Goal: Task Accomplishment & Management: Use online tool/utility

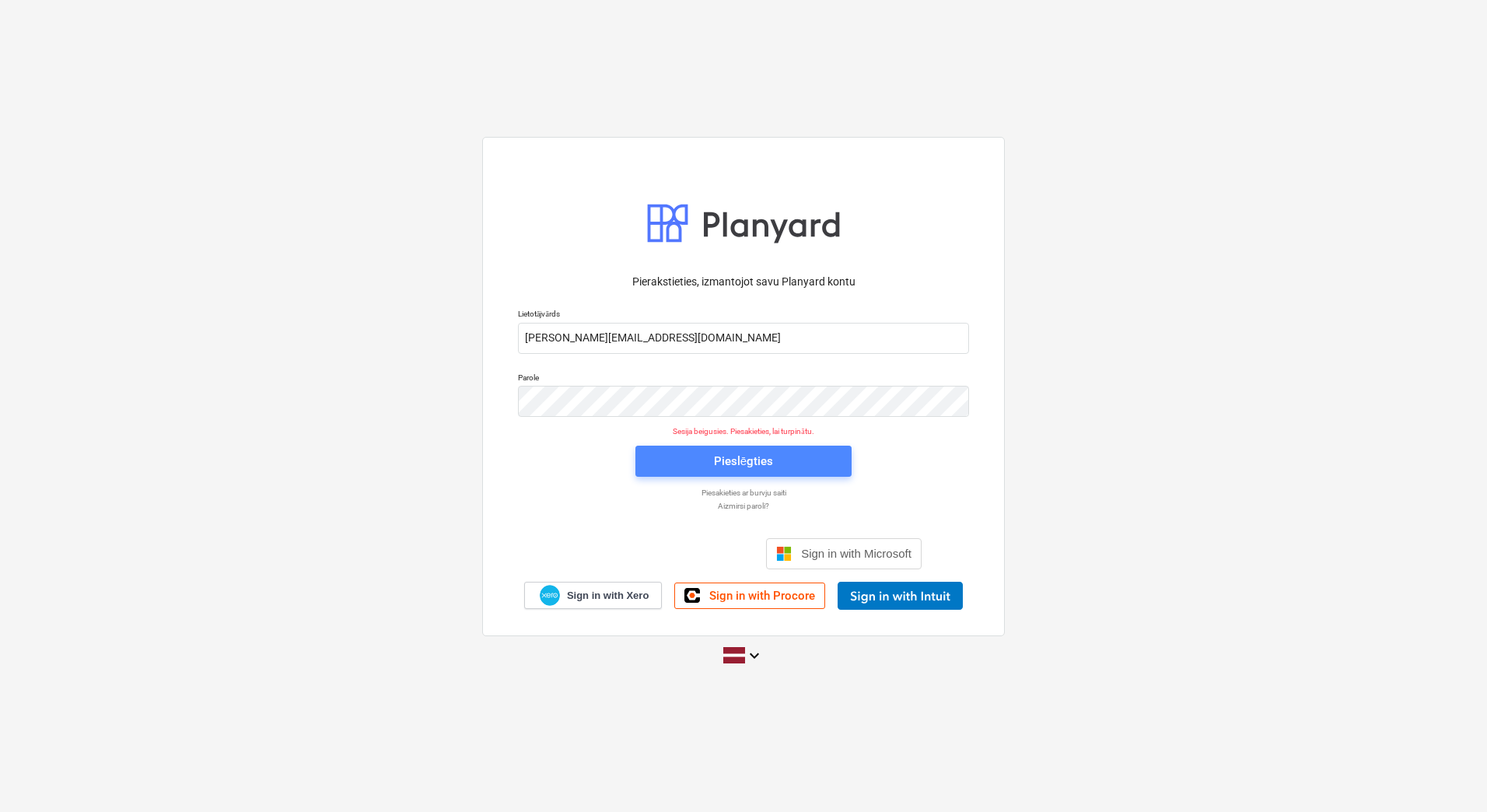
click at [792, 463] on span "Pieslēgties" at bounding box center [744, 461] width 179 height 20
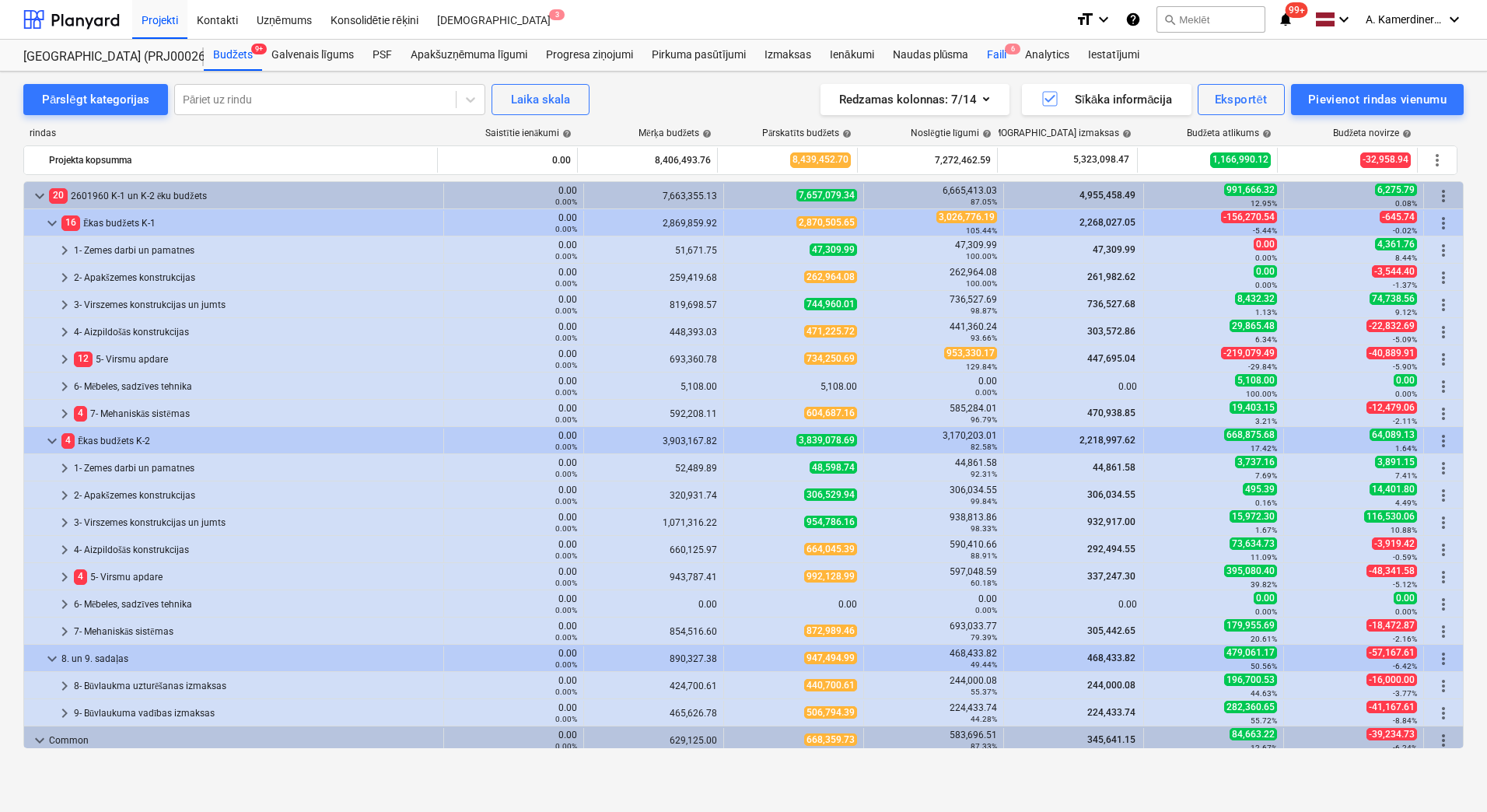
click at [1003, 57] on div "Faili 6" at bounding box center [996, 55] width 38 height 31
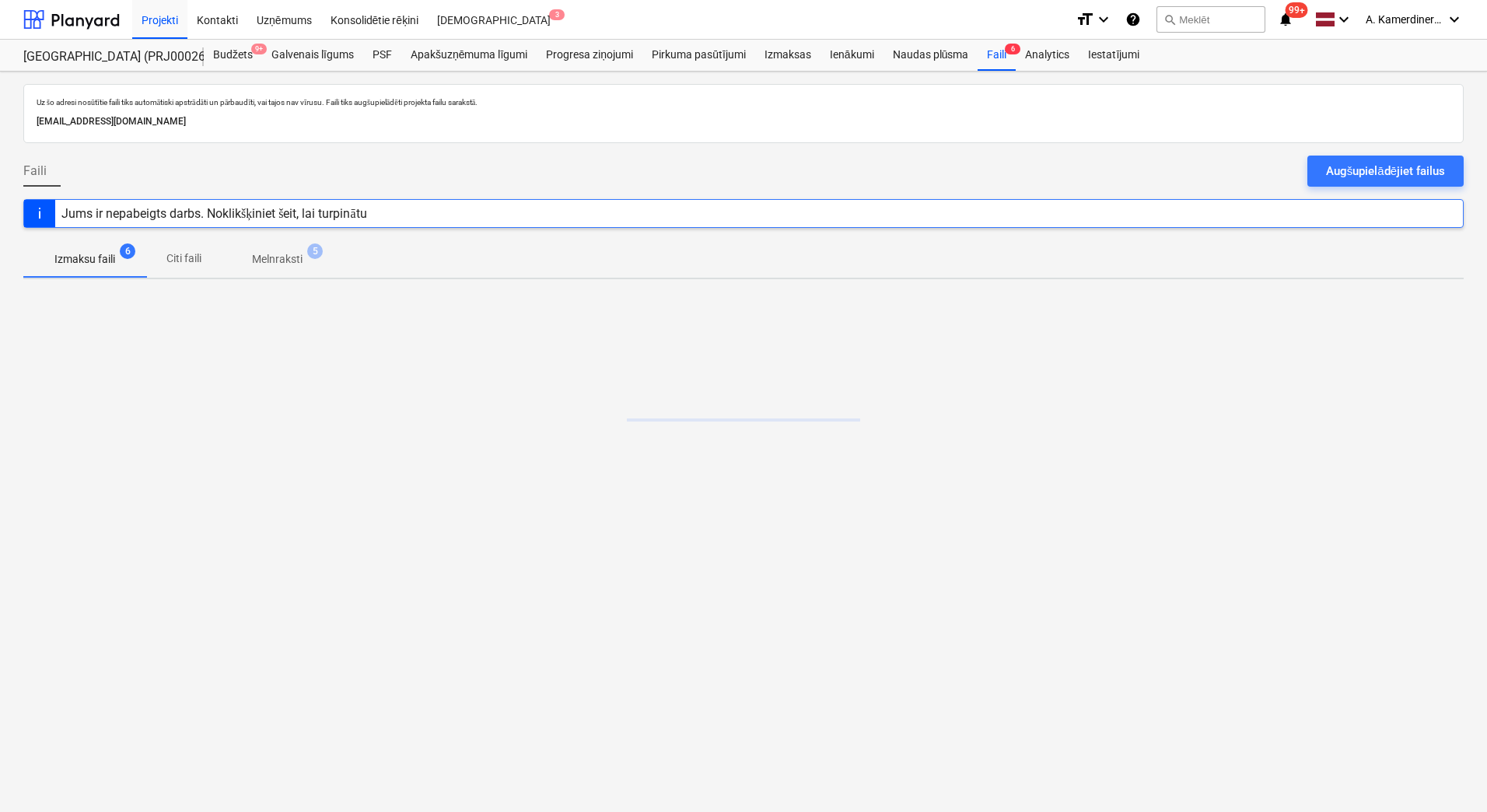
click at [302, 261] on p "Melnraksti" at bounding box center [277, 259] width 51 height 16
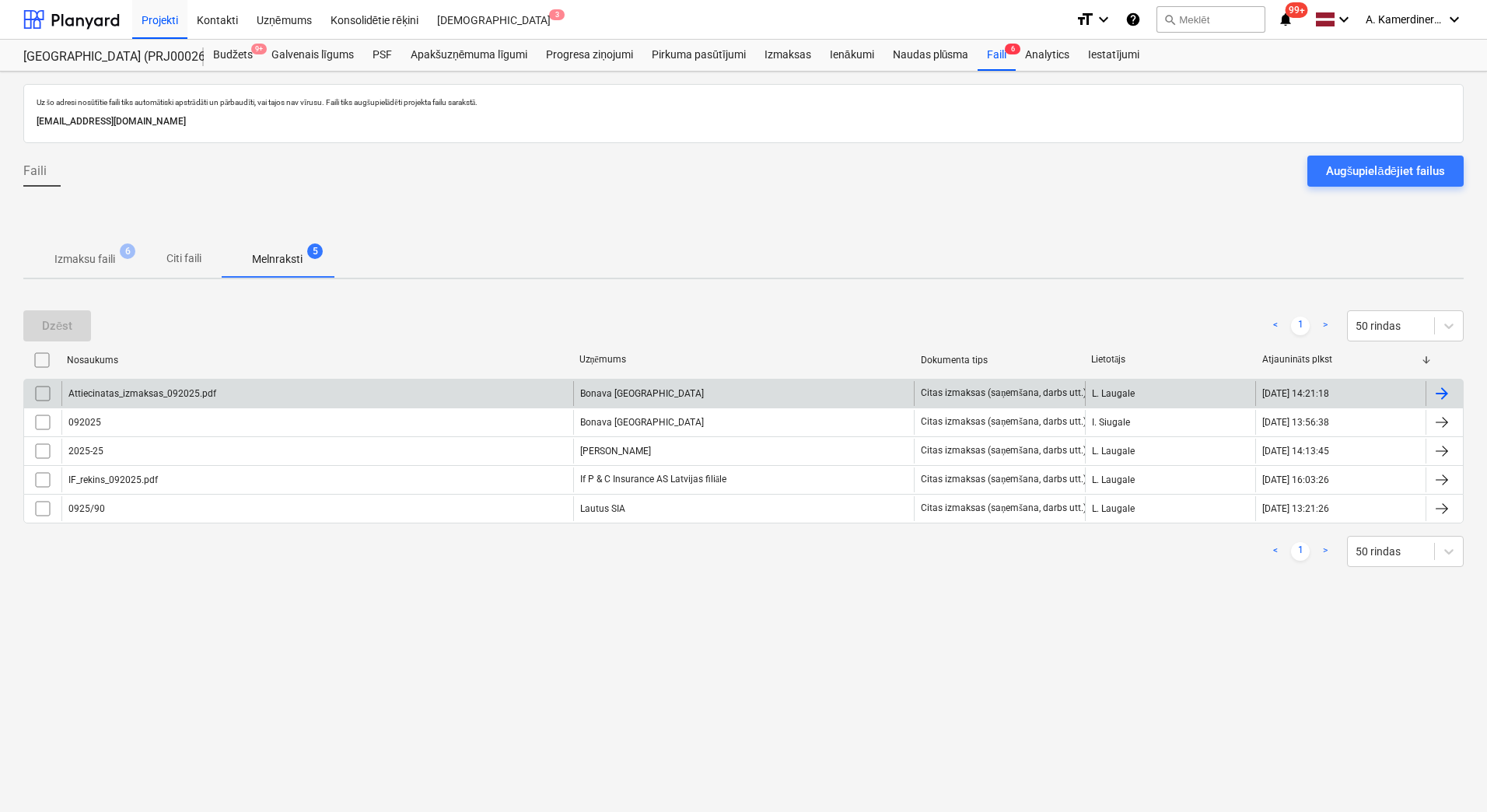
click at [355, 390] on div "Attiecinatas_izmaksas_092025.pdf" at bounding box center [317, 392] width 512 height 24
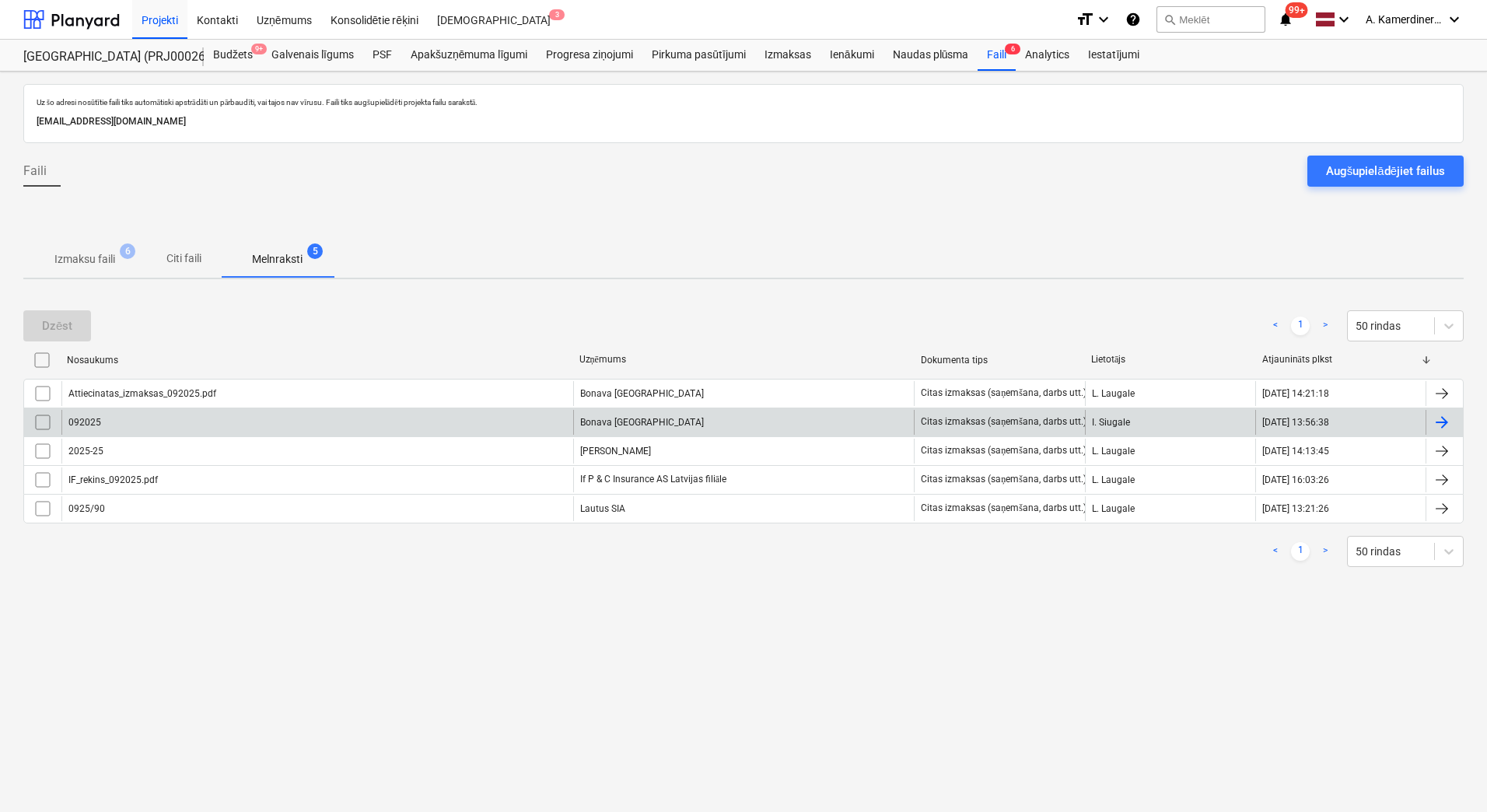
click at [675, 414] on div "Bonava Latvija" at bounding box center [744, 421] width 341 height 24
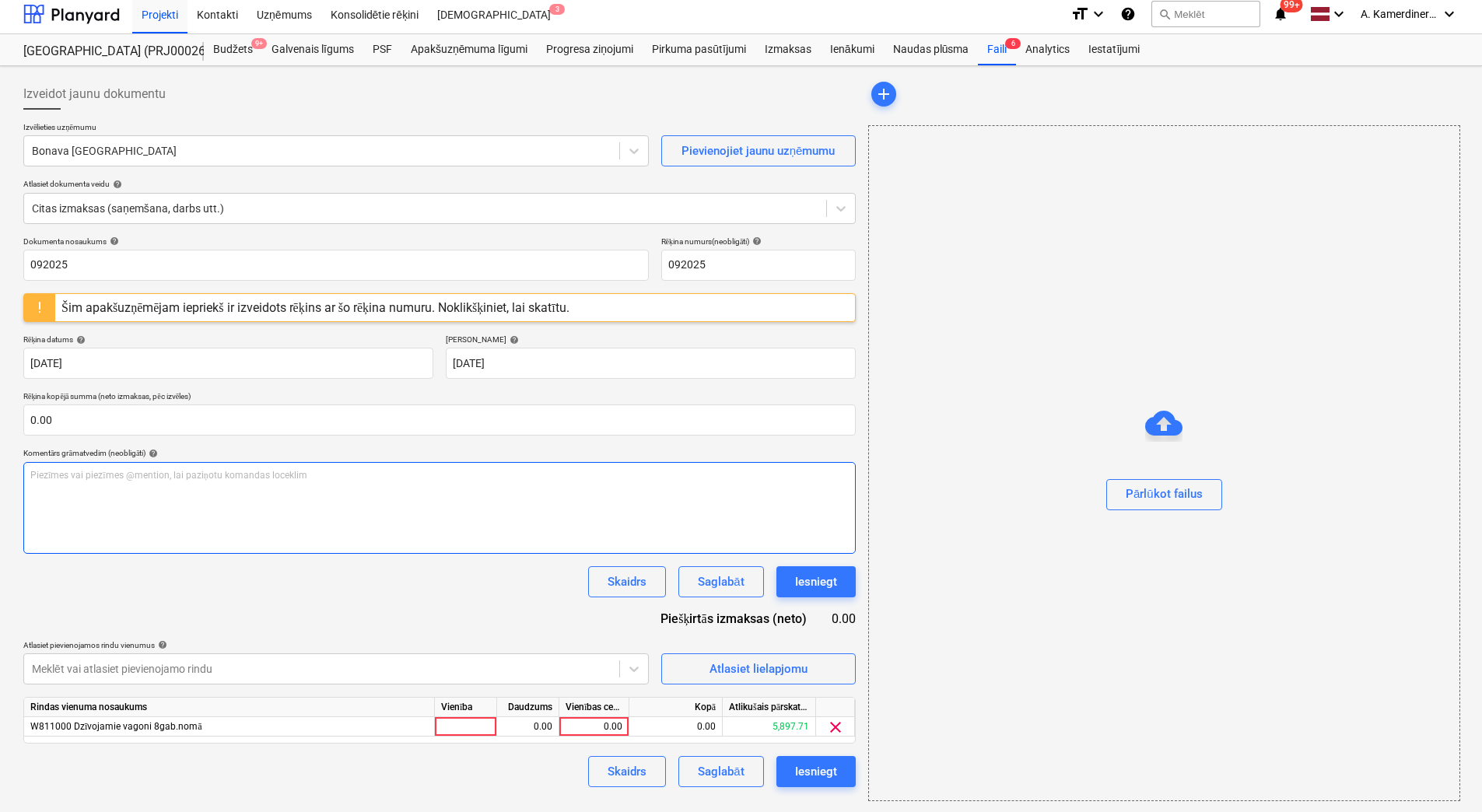
scroll to position [7, 0]
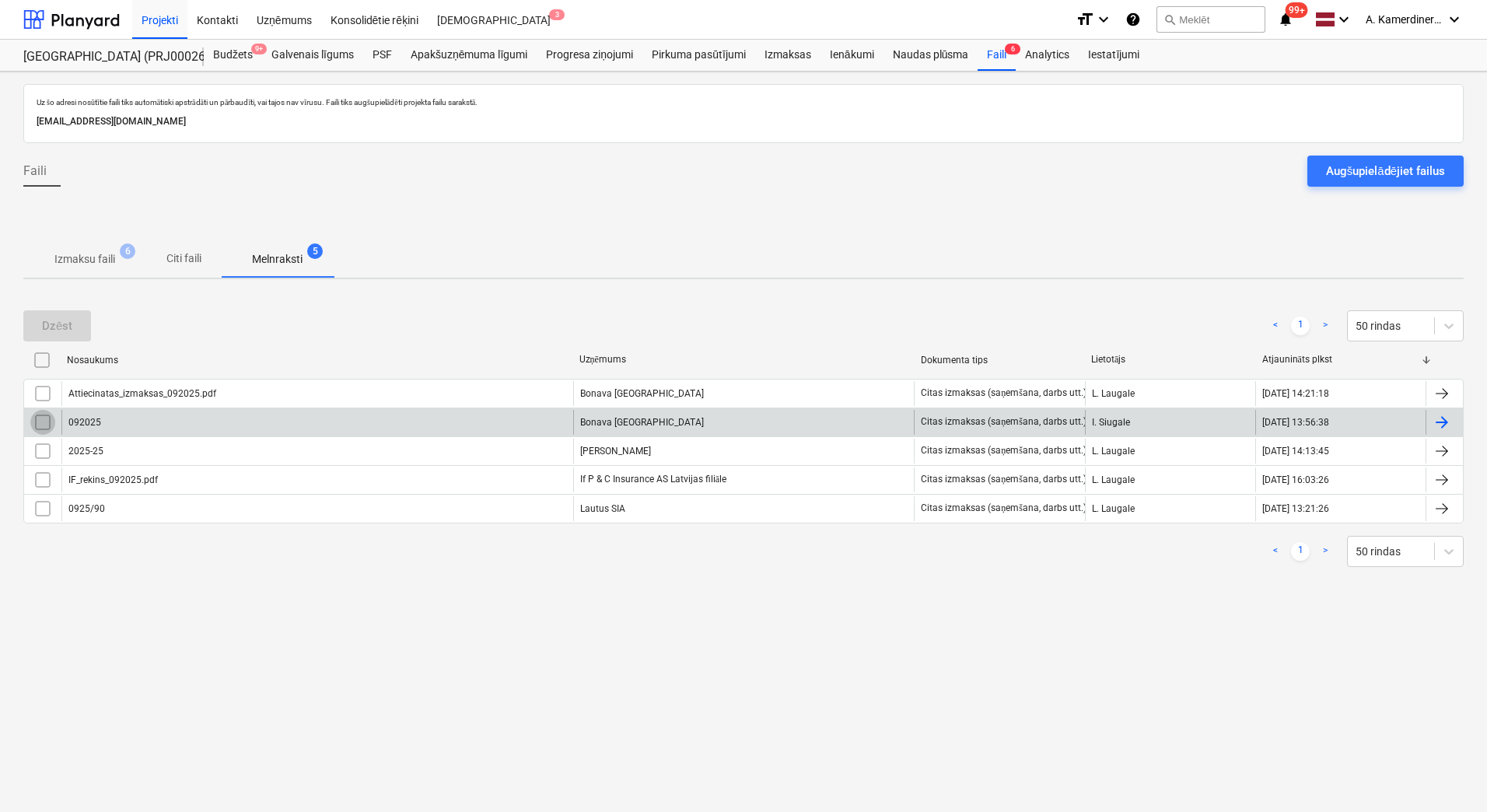
click at [35, 420] on input "checkbox" at bounding box center [42, 421] width 24 height 24
click at [63, 326] on div "Dzēst" at bounding box center [57, 326] width 30 height 20
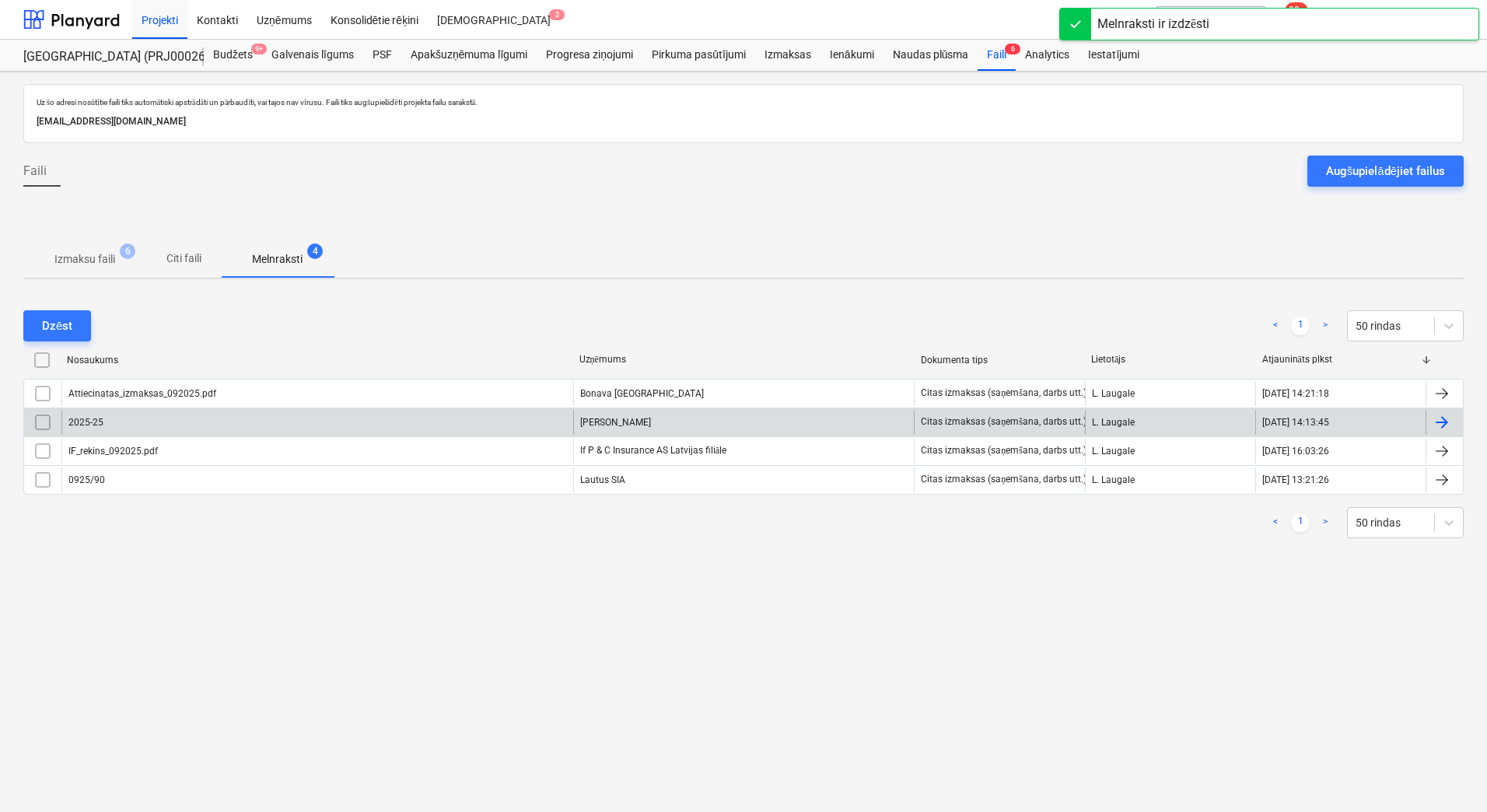
click at [606, 424] on div "Edgars Samītis" at bounding box center [744, 421] width 341 height 24
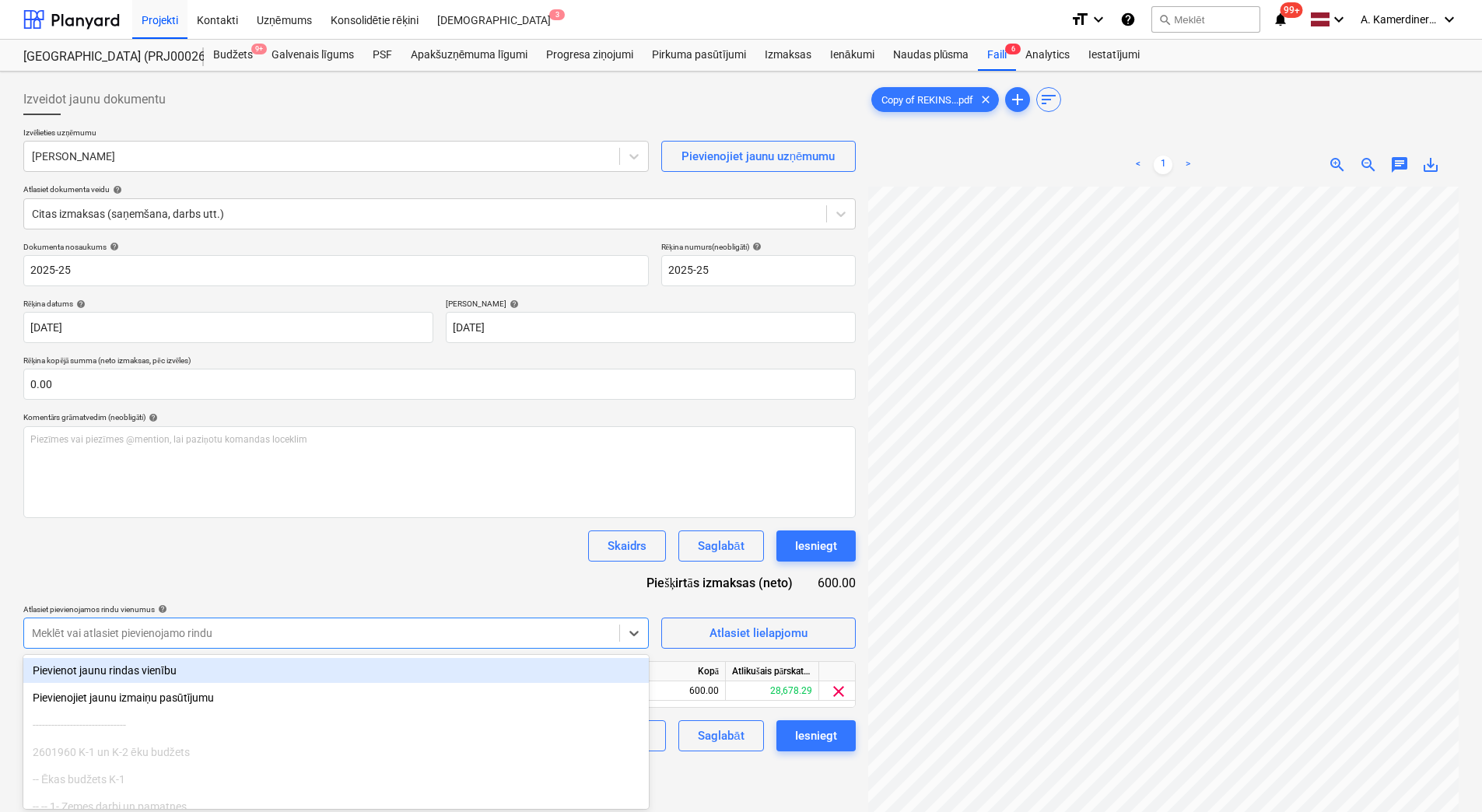
click at [300, 634] on body "Projekti Kontakti Uzņēmums Konsolidētie rēķini Iesūtne 3 format_size keyboard_a…" at bounding box center [741, 406] width 1482 height 812
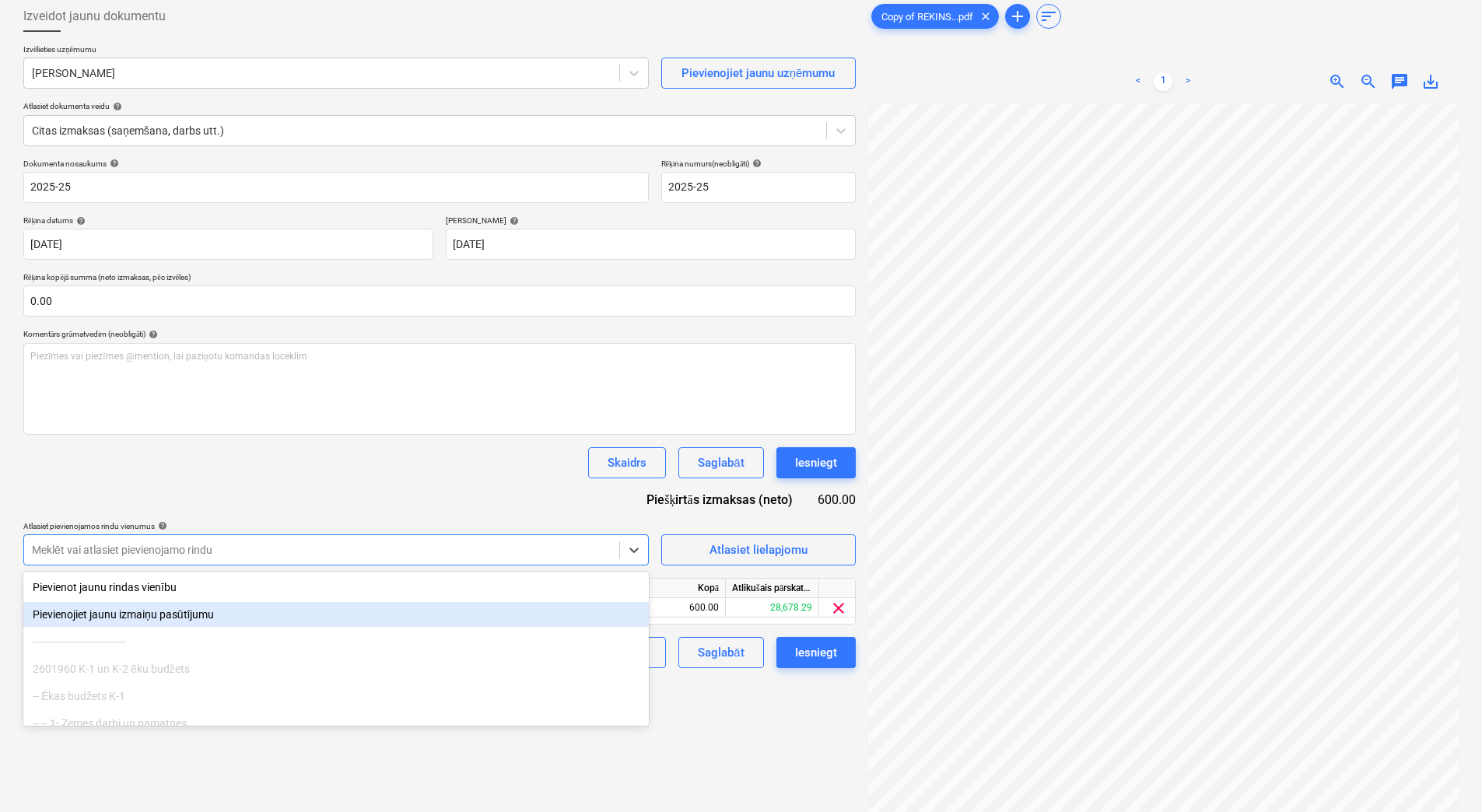
scroll to position [85, 0]
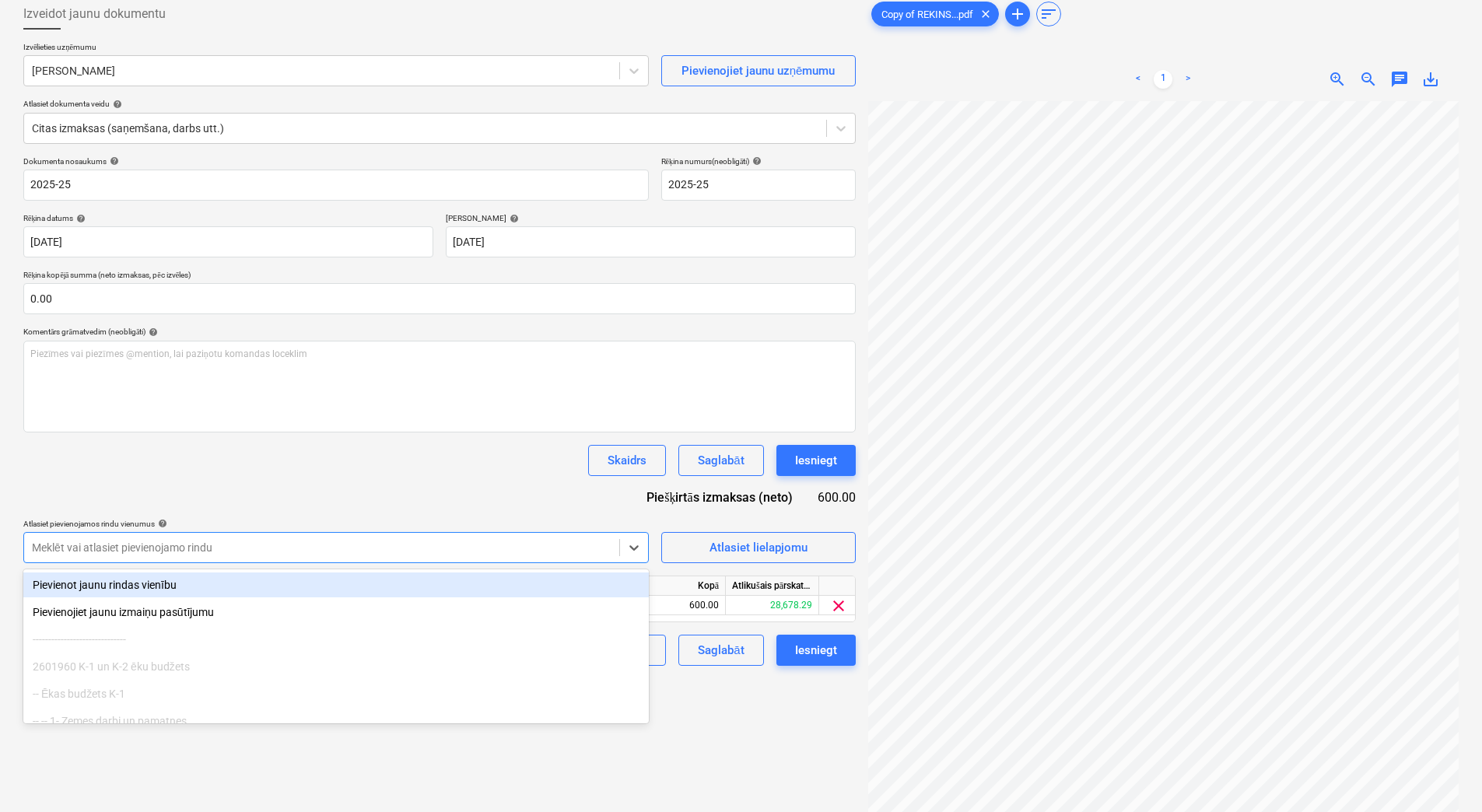
click at [368, 502] on div "Dokumenta nosaukums help 2025-25 Rēķina numurs (neobligāti) help 2025-25 Rēķina…" at bounding box center [440, 410] width 833 height 509
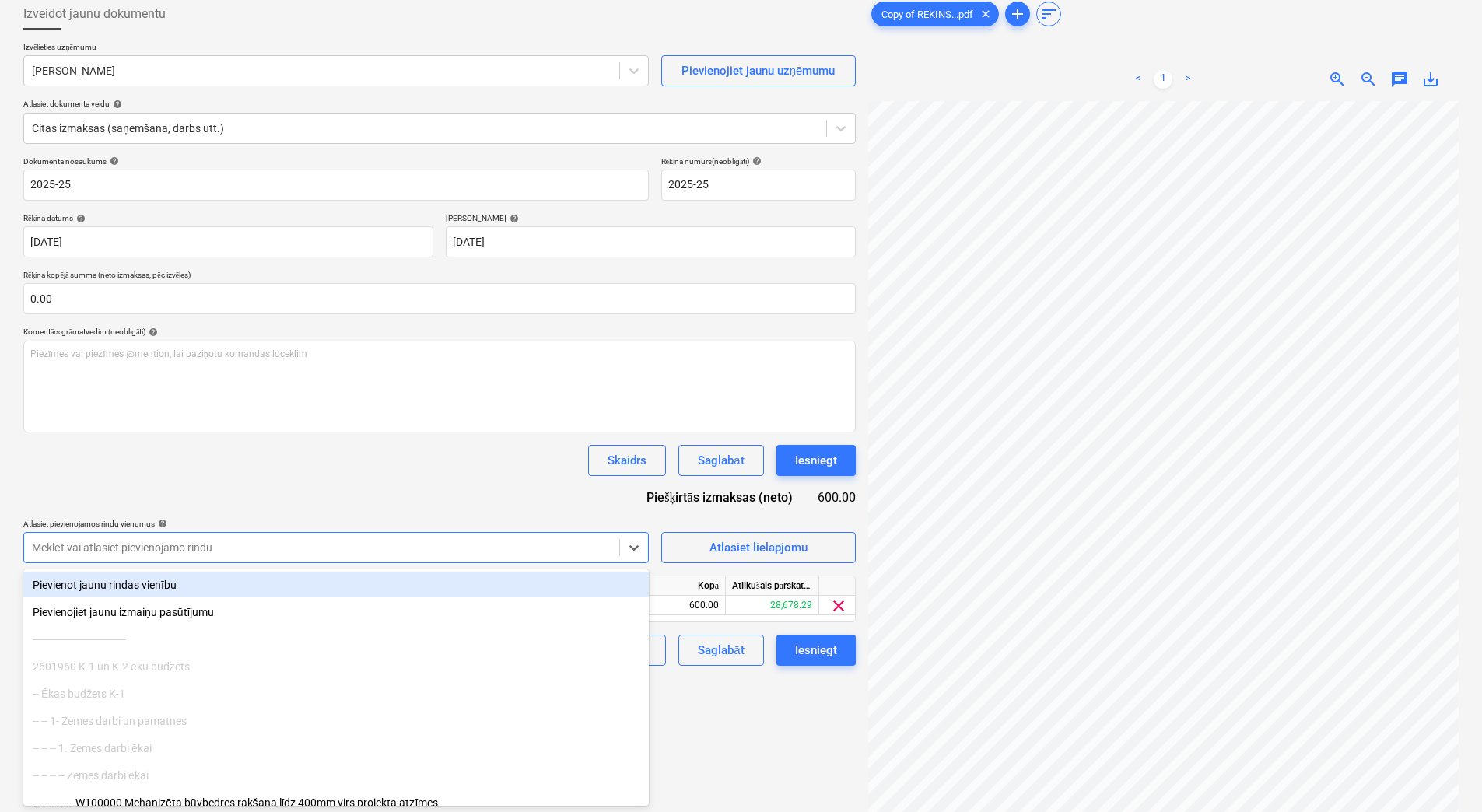
click at [290, 552] on div at bounding box center [322, 547] width 579 height 15
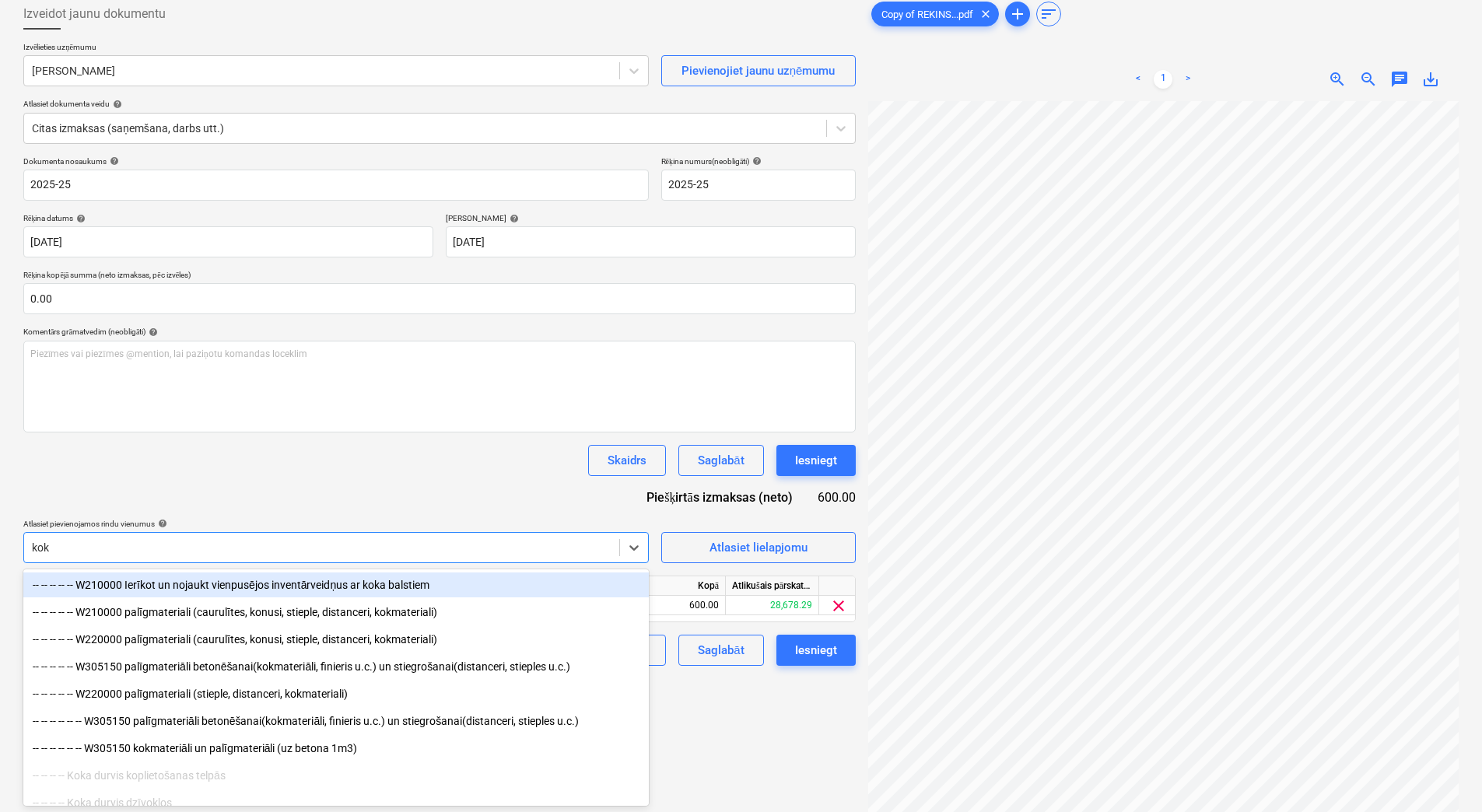
type input "koku"
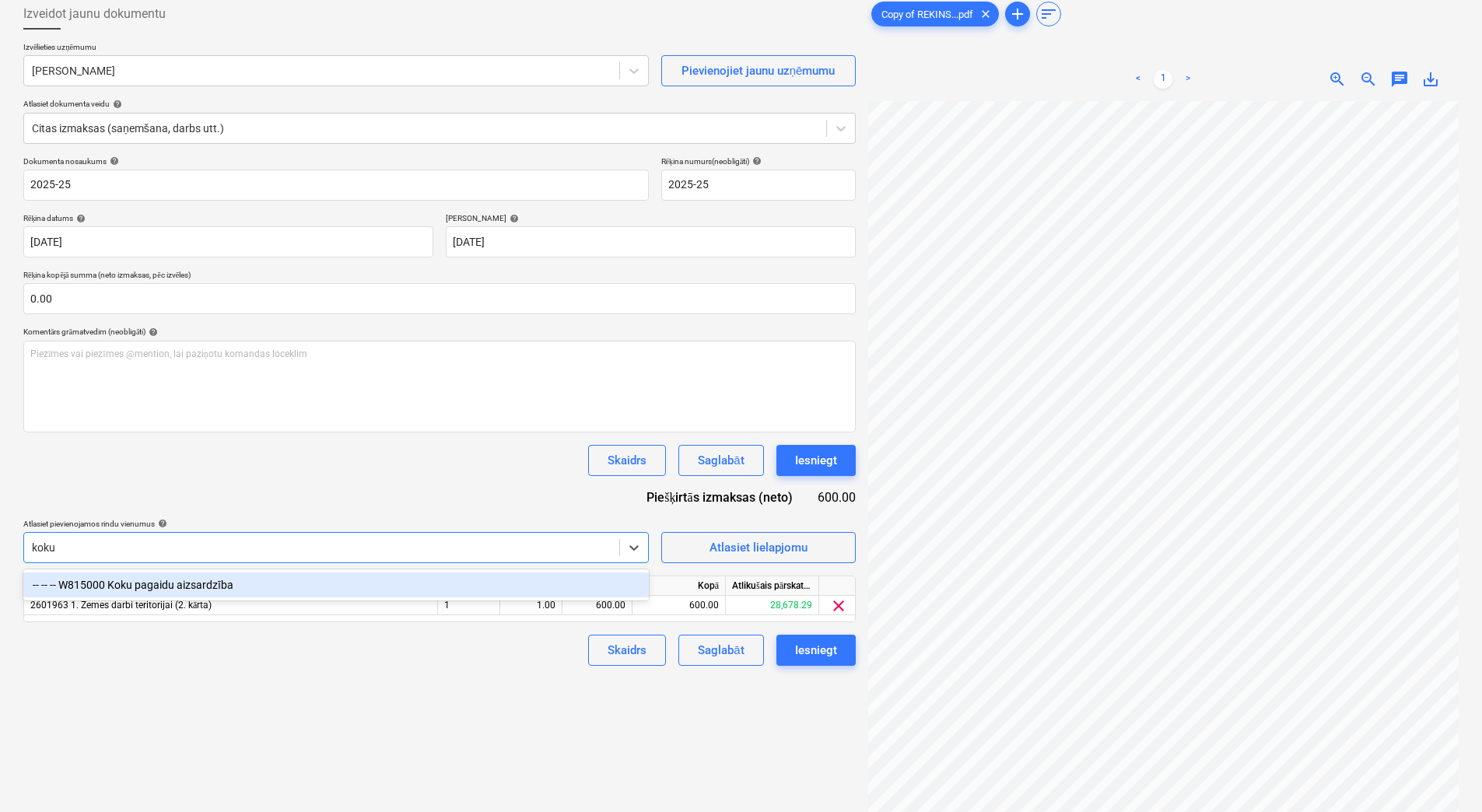
click at [292, 582] on div "-- -- -- W815000 Koku pagaidu aizsardzība" at bounding box center [336, 584] width 626 height 24
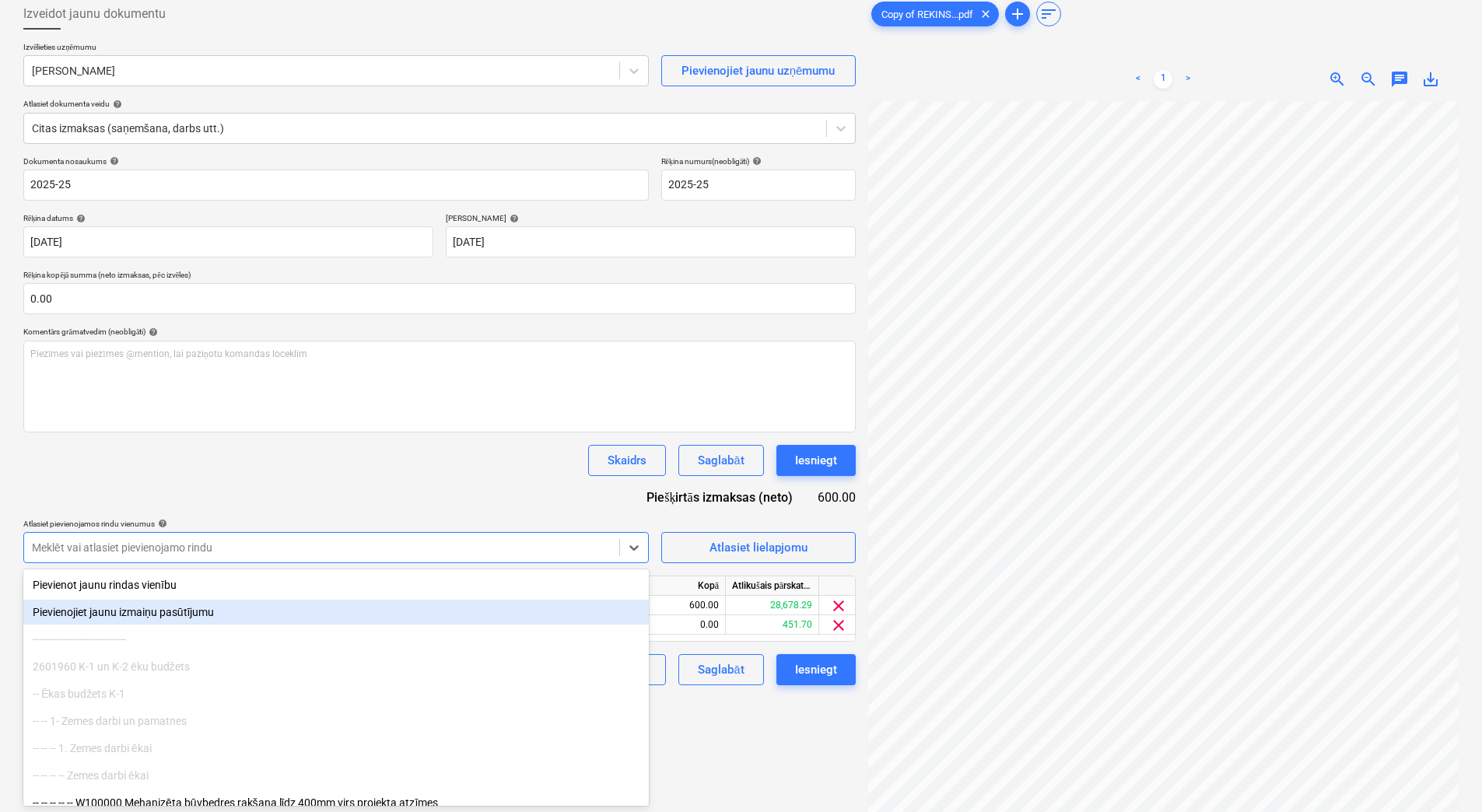
click at [783, 783] on div "Izveidot jaunu dokumentu Izvēlieties uzņēmumu Edgars Samītis Pievienojiet jaunu…" at bounding box center [439, 434] width 844 height 883
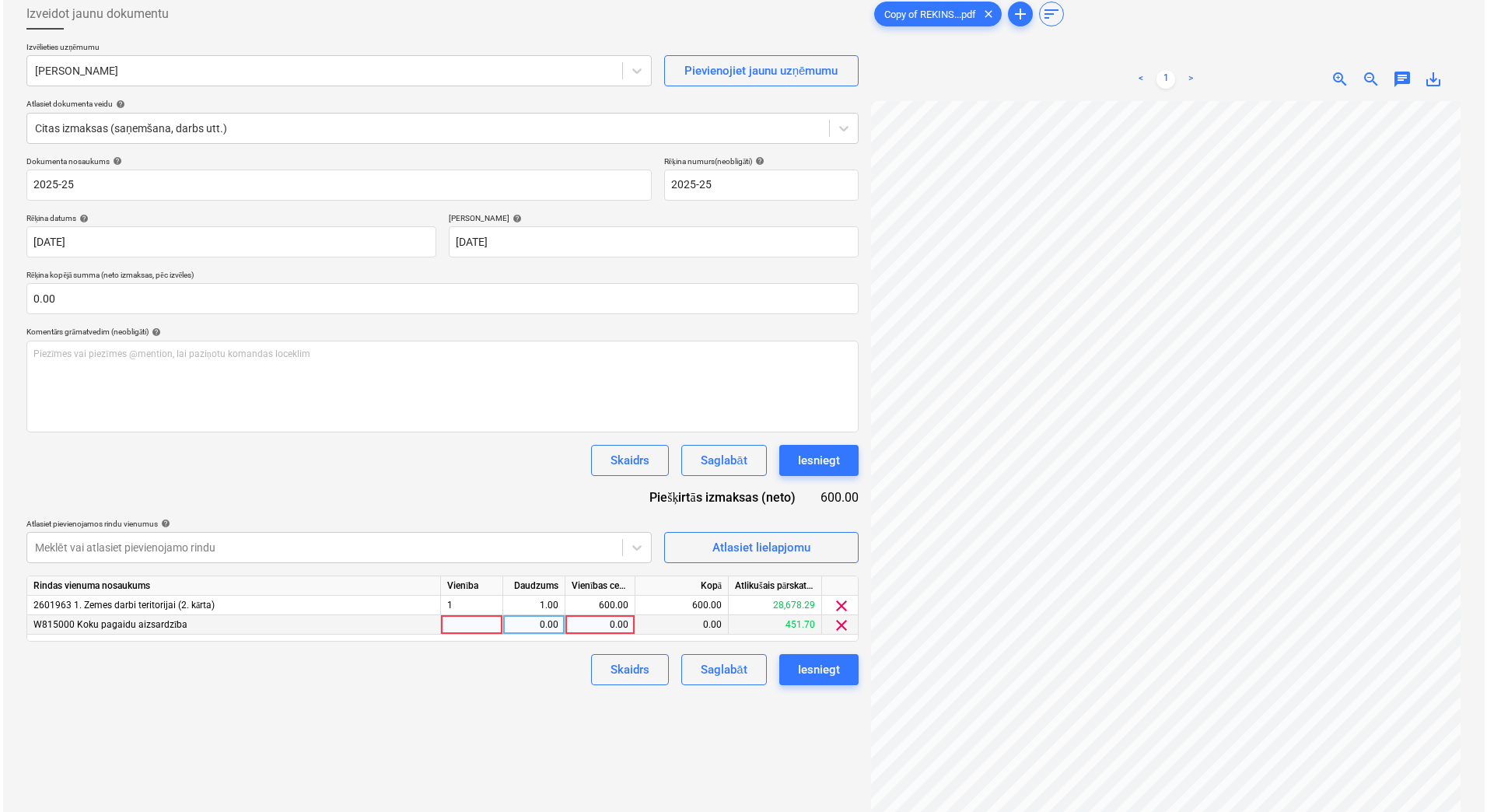
scroll to position [8, 113]
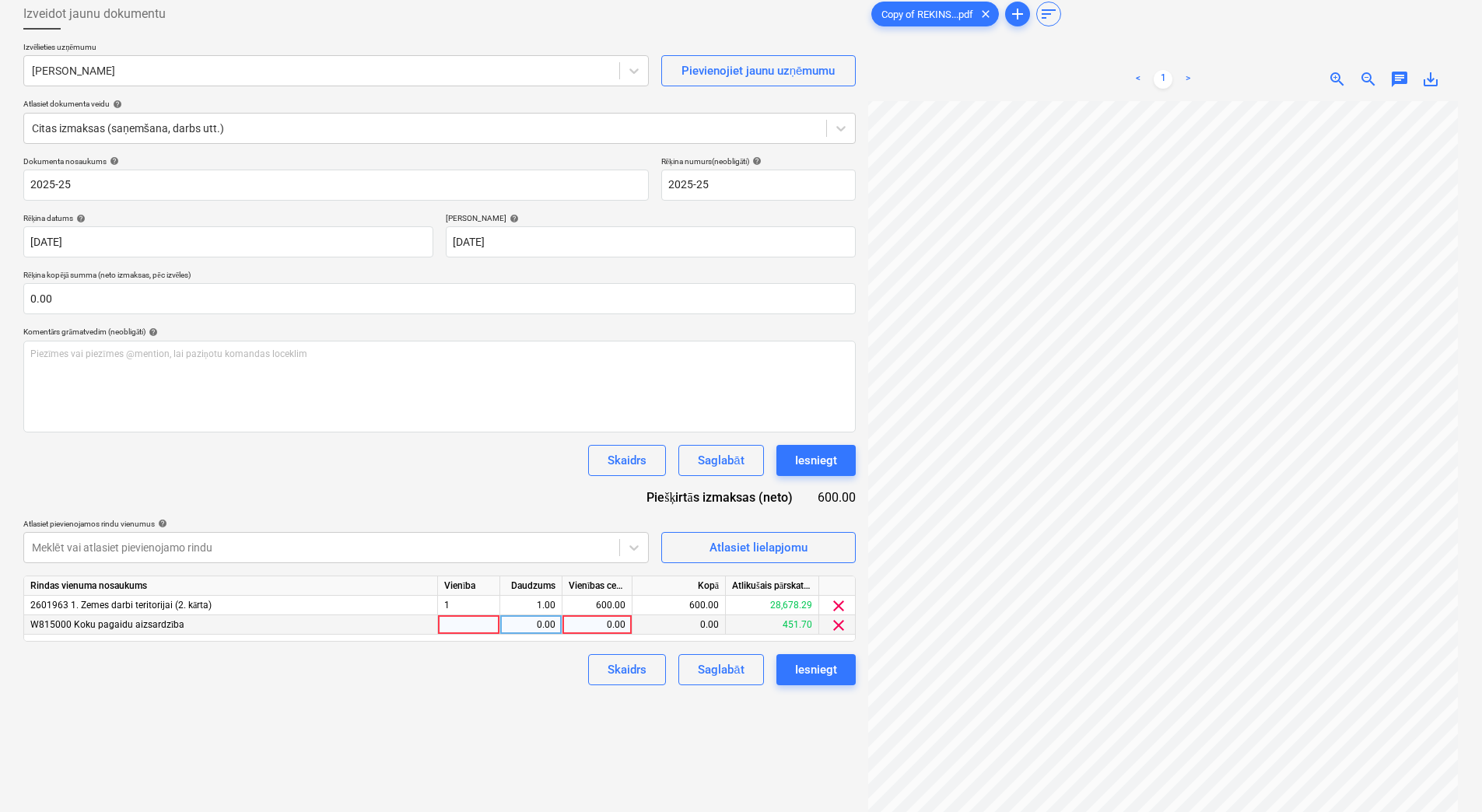
click at [586, 621] on div "0.00" at bounding box center [596, 625] width 57 height 19
type input "4"
type input "600"
click at [556, 626] on div "0.00" at bounding box center [531, 625] width 62 height 19
click at [606, 625] on div "600.00" at bounding box center [596, 625] width 57 height 19
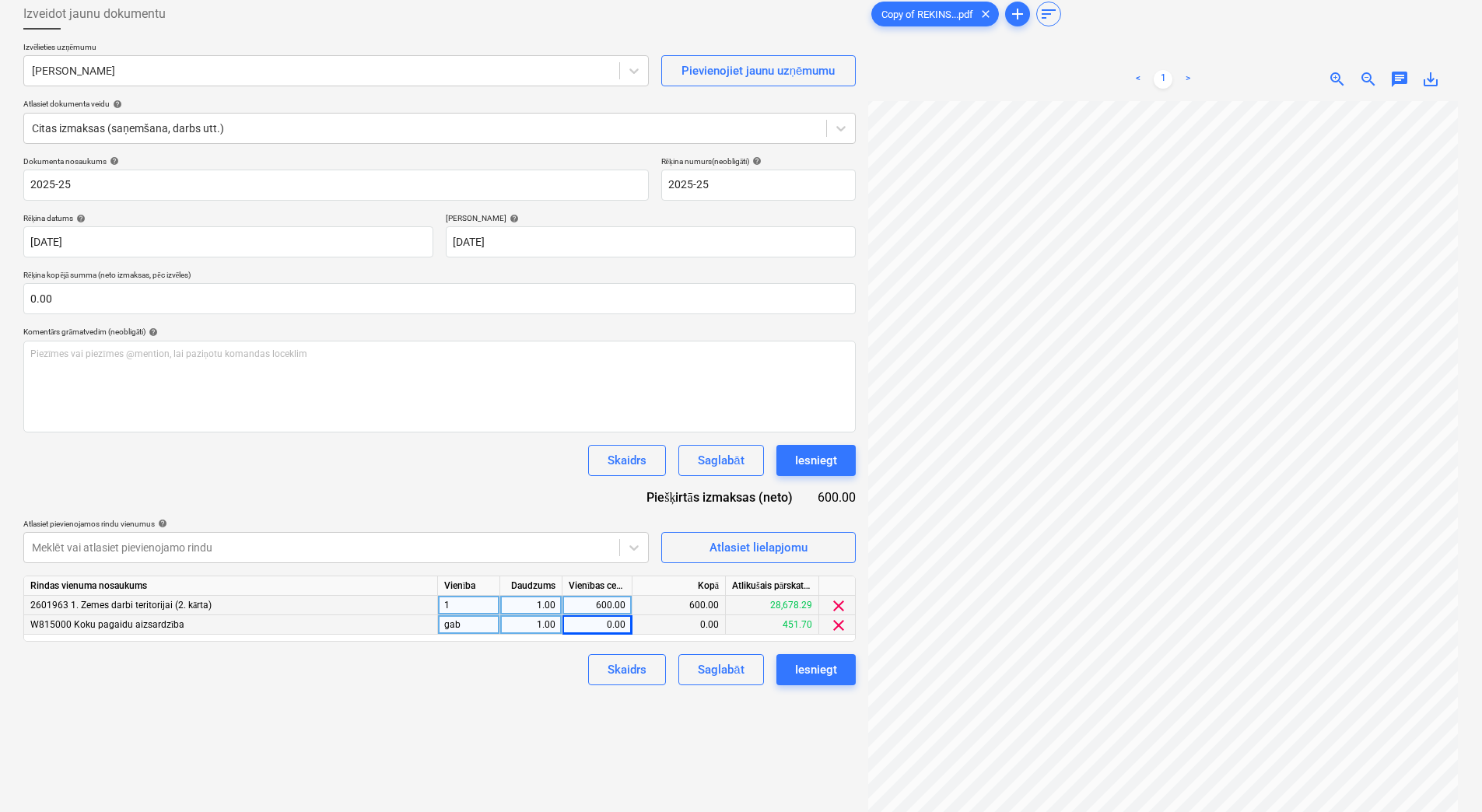
click at [596, 602] on div "600.00" at bounding box center [596, 605] width 57 height 19
click at [595, 630] on div "0.00" at bounding box center [596, 625] width 57 height 19
type input "451.7"
click at [534, 629] on div "1.00" at bounding box center [531, 625] width 49 height 19
click at [836, 605] on span "clear" at bounding box center [839, 605] width 19 height 19
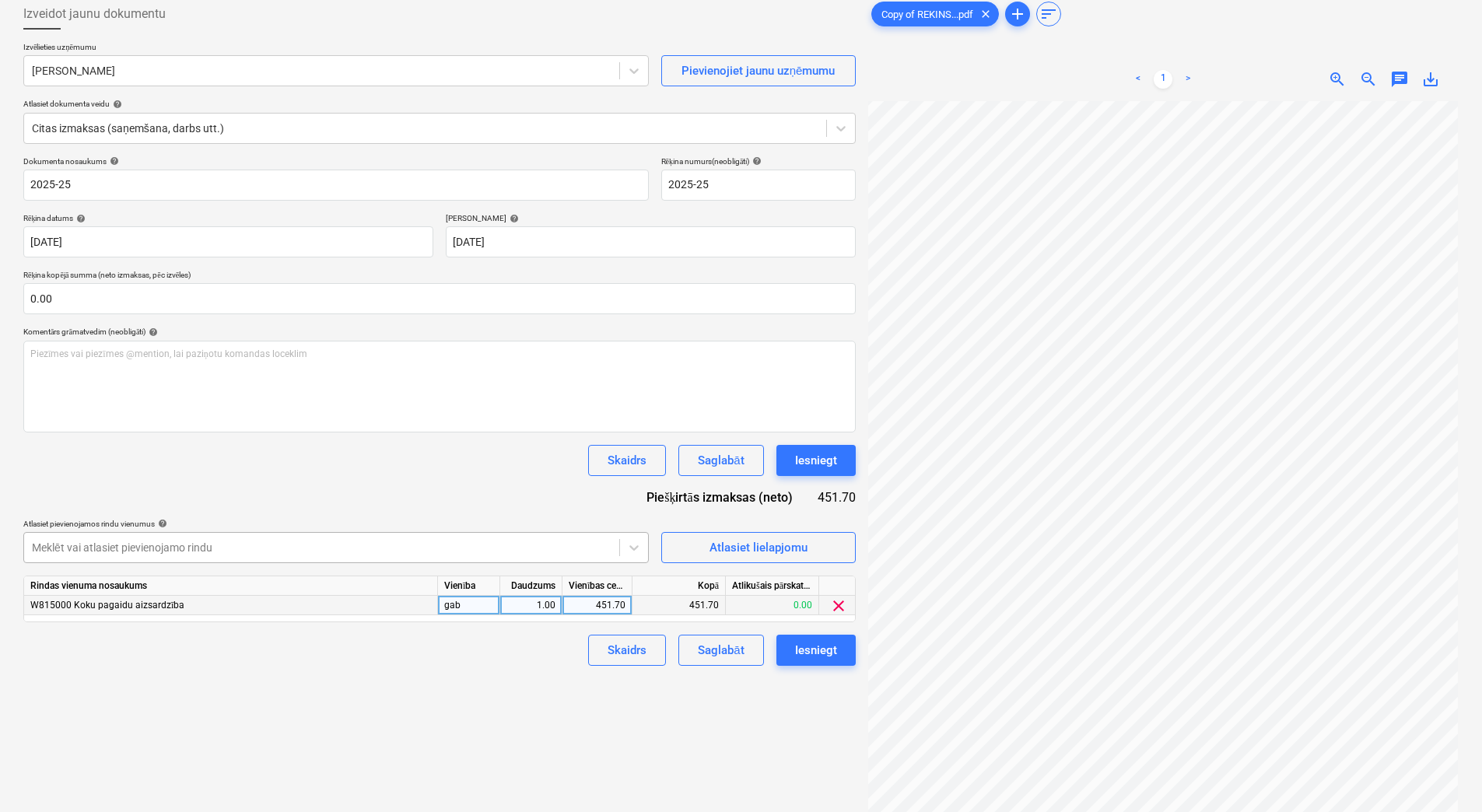
click at [531, 547] on div at bounding box center [322, 547] width 579 height 15
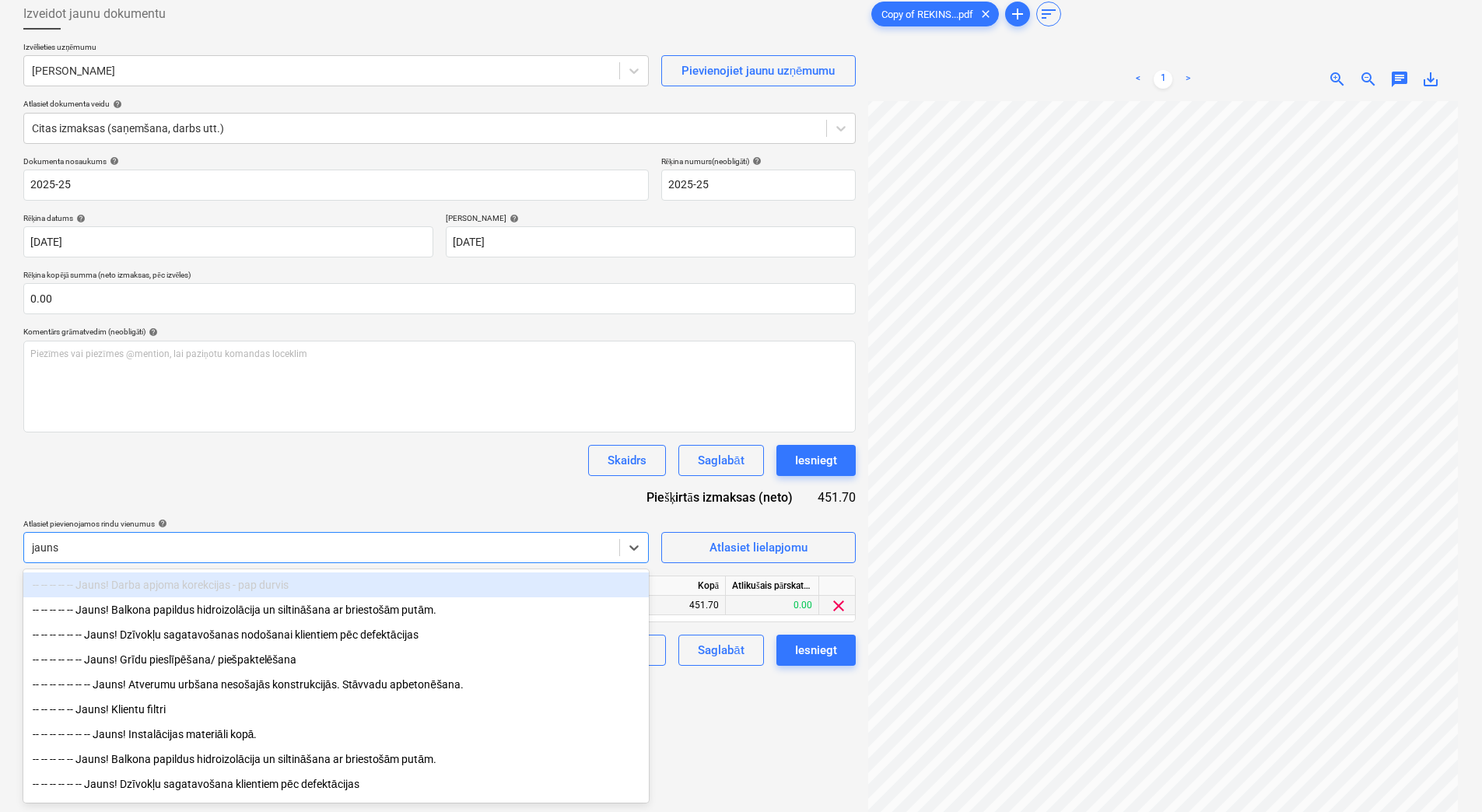
type input "jauns"
click at [798, 758] on div "Izveidot jaunu dokumentu Izvēlieties uzņēmumu Edgars Samītis Pievienojiet jaunu…" at bounding box center [439, 434] width 844 height 883
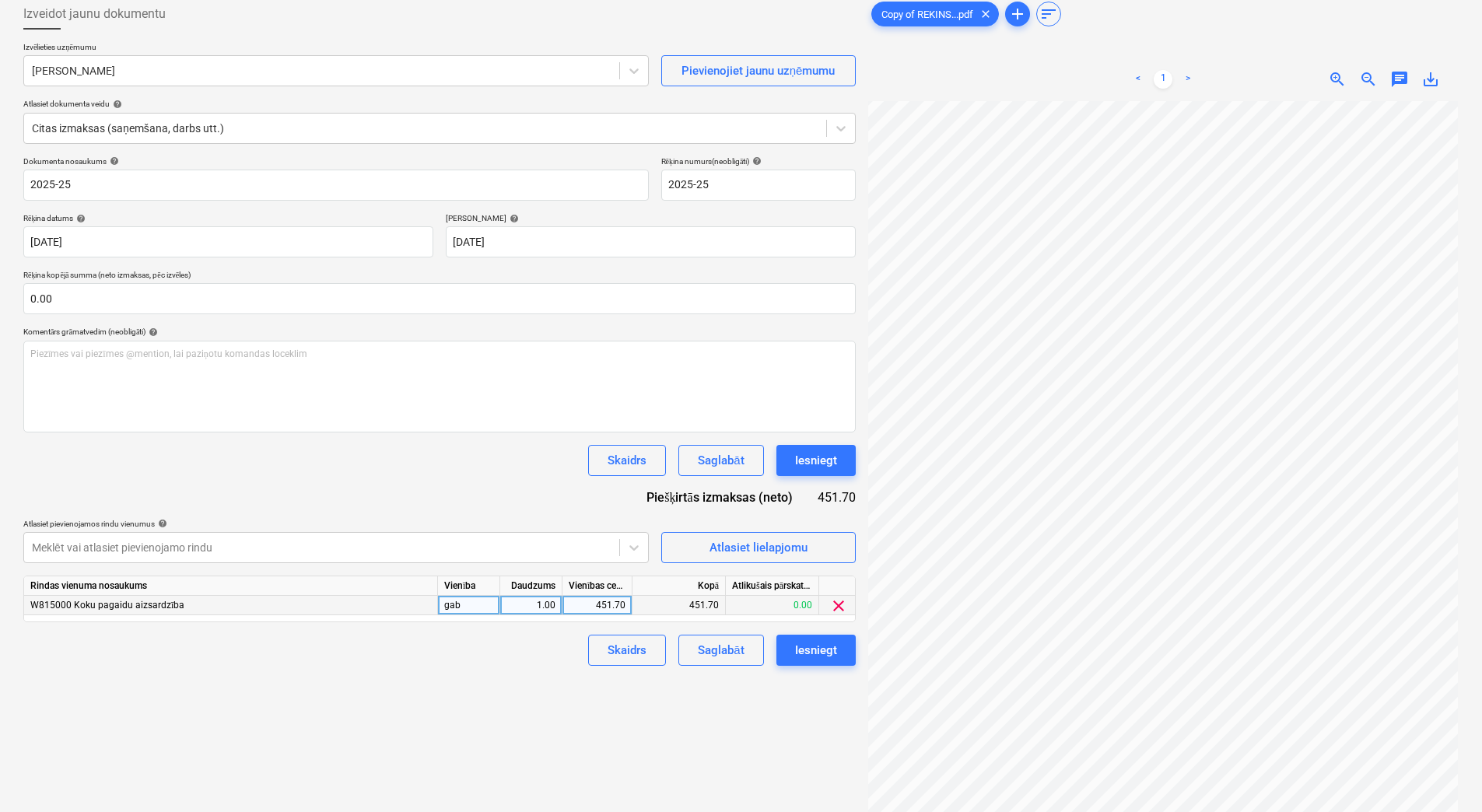
click at [606, 603] on div "451.70" at bounding box center [596, 605] width 57 height 19
type input "600"
click at [540, 602] on div "1.00" at bounding box center [531, 605] width 49 height 19
click at [832, 644] on div "Iesniegt" at bounding box center [816, 650] width 42 height 20
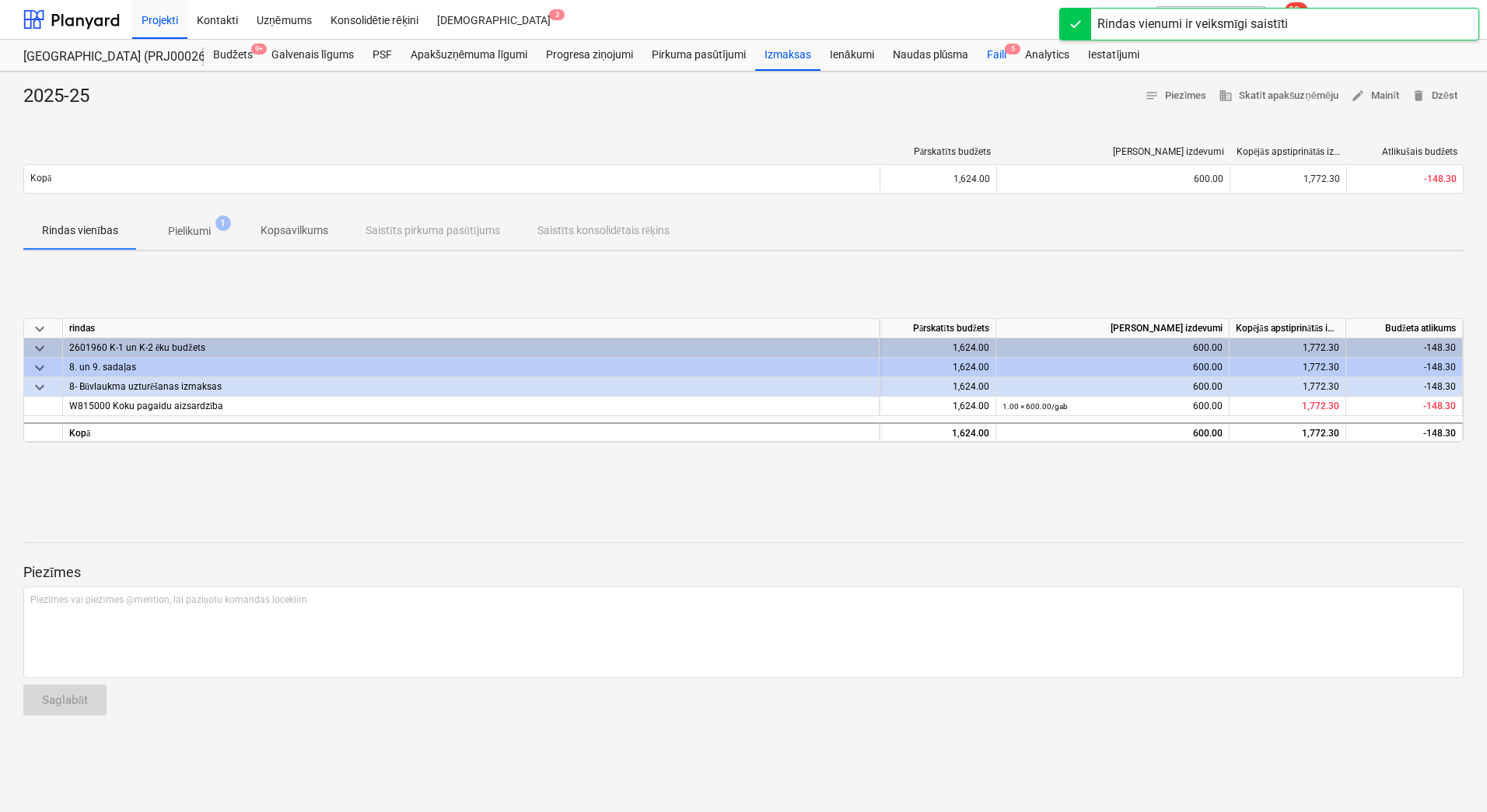
click at [1004, 57] on div "Faili 5" at bounding box center [996, 55] width 38 height 31
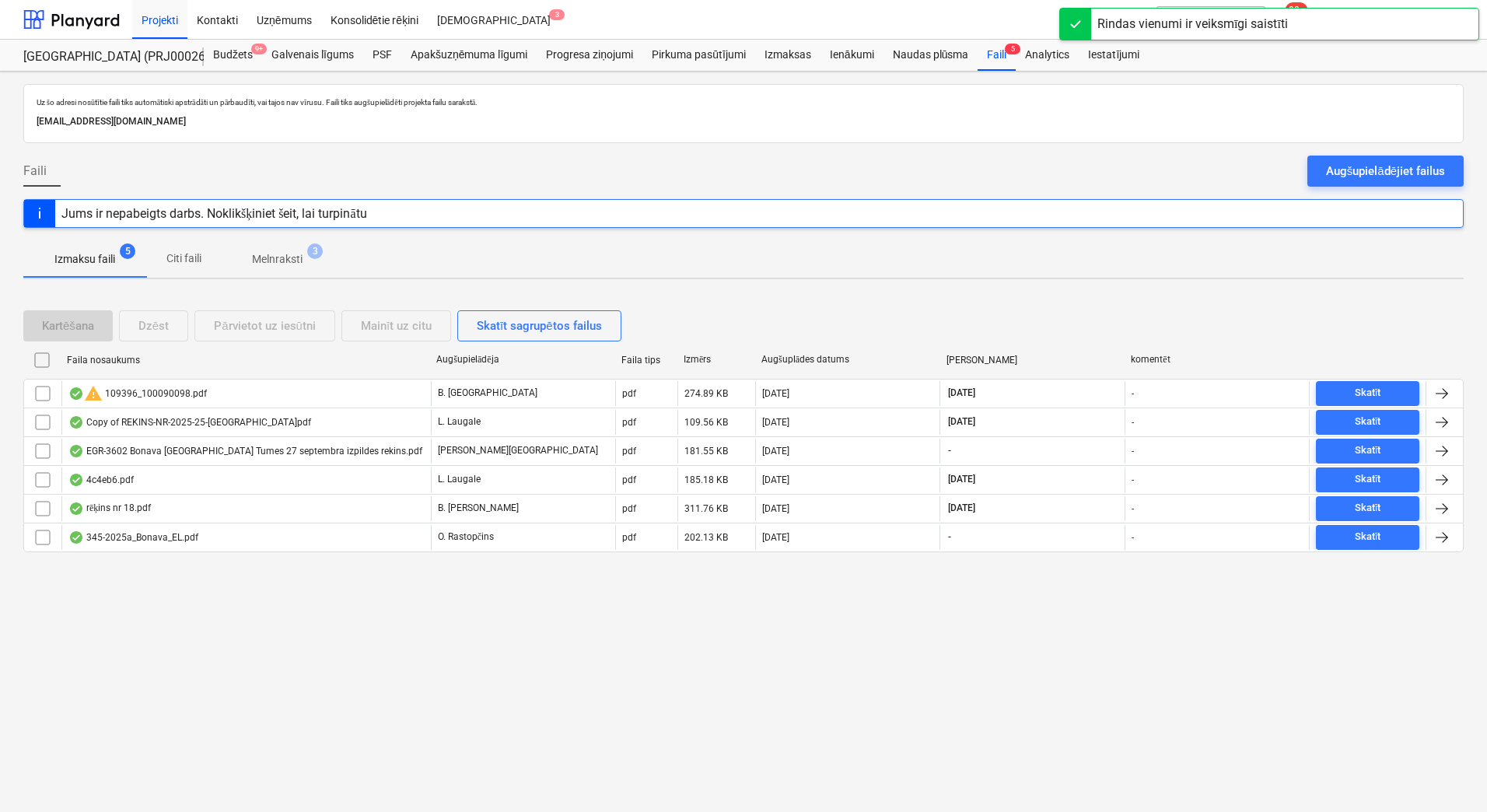
click at [301, 261] on p "Melnraksti" at bounding box center [277, 259] width 51 height 16
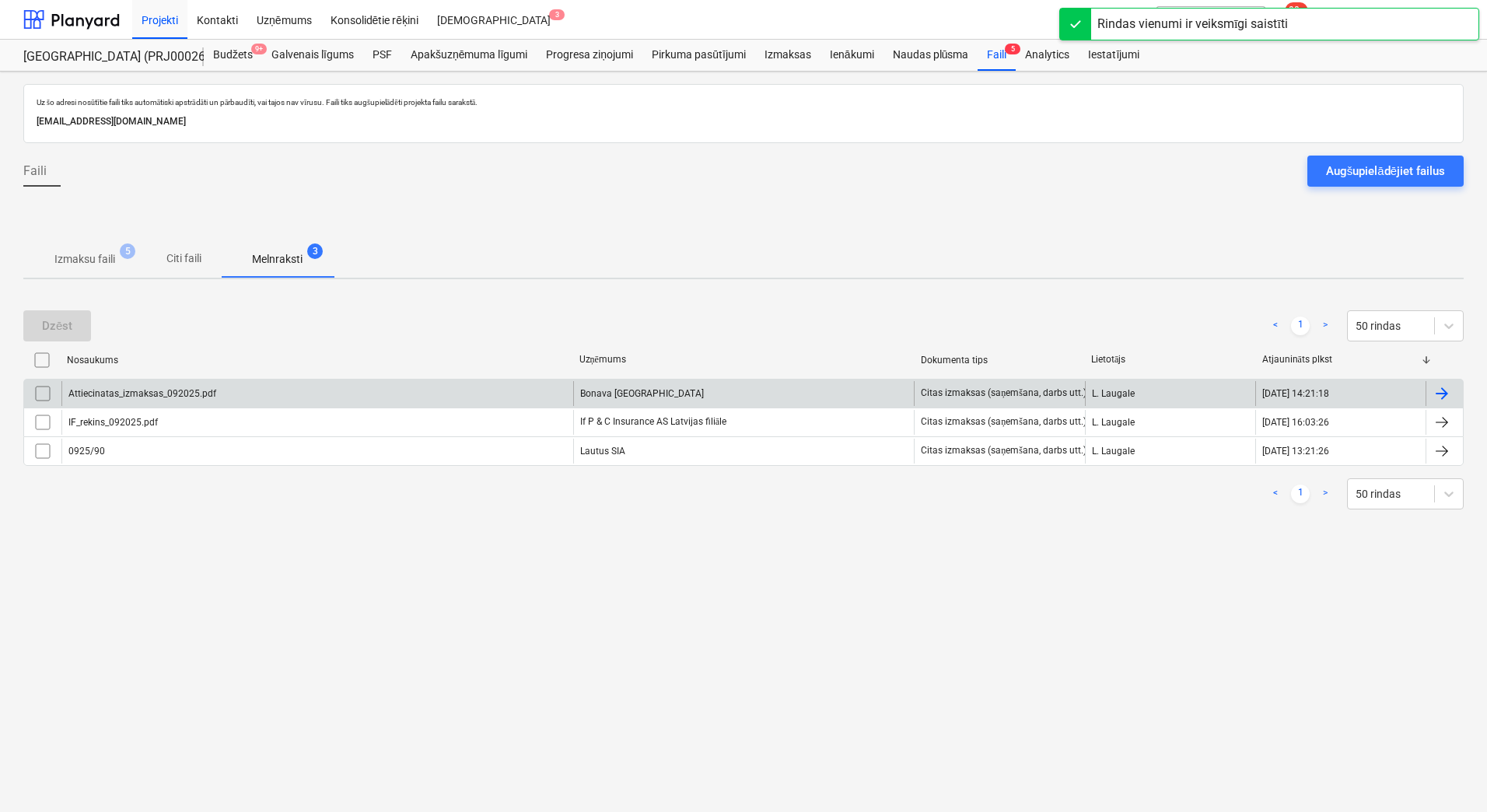
click at [633, 394] on div "Bonava Latvija" at bounding box center [744, 392] width 341 height 24
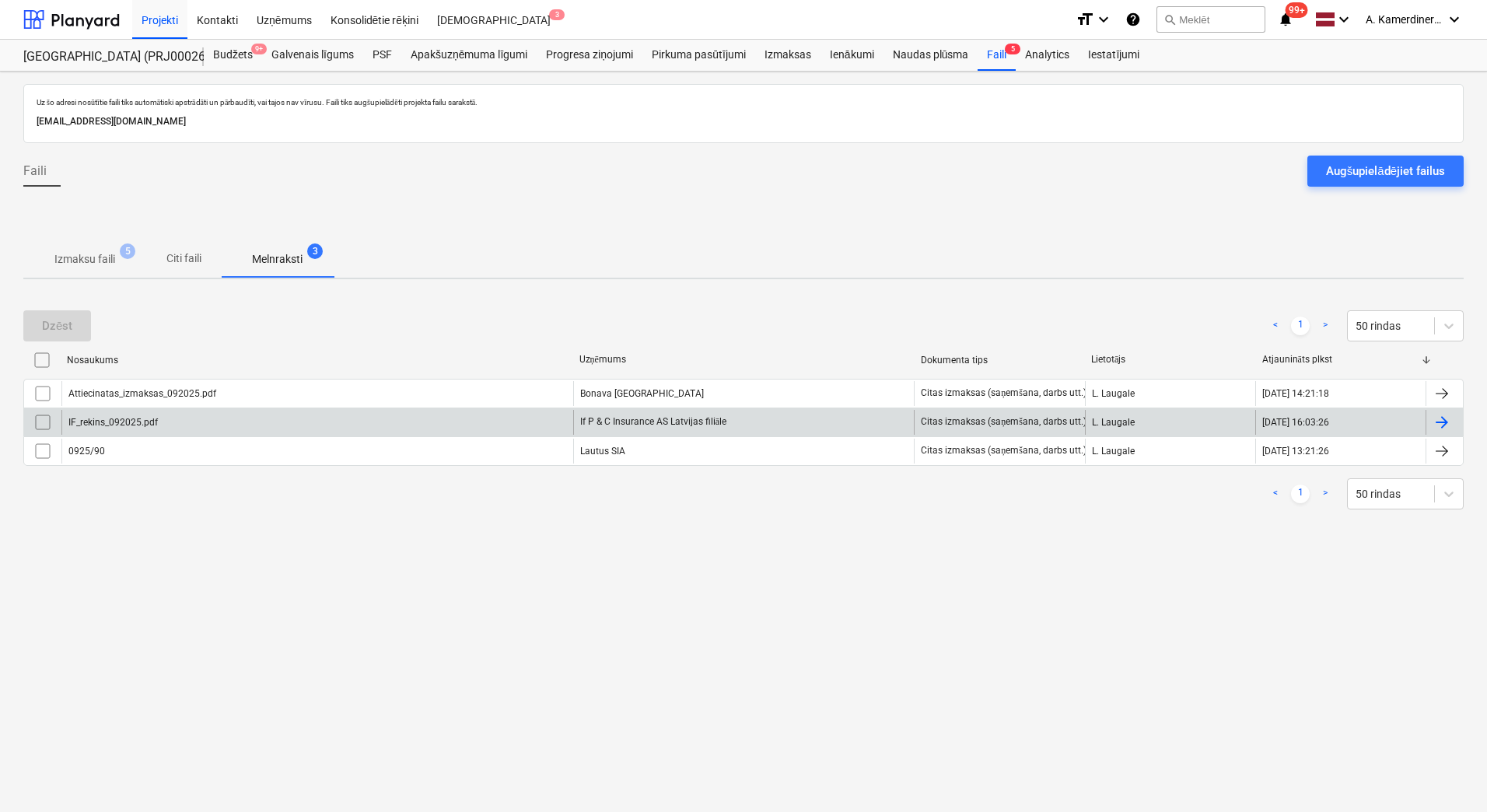
click at [653, 427] on div "If P & C Insurance AS Latvijas filiāle" at bounding box center [744, 421] width 341 height 24
click at [49, 420] on input "checkbox" at bounding box center [42, 421] width 24 height 24
click at [65, 325] on div "Dzēst" at bounding box center [57, 326] width 30 height 20
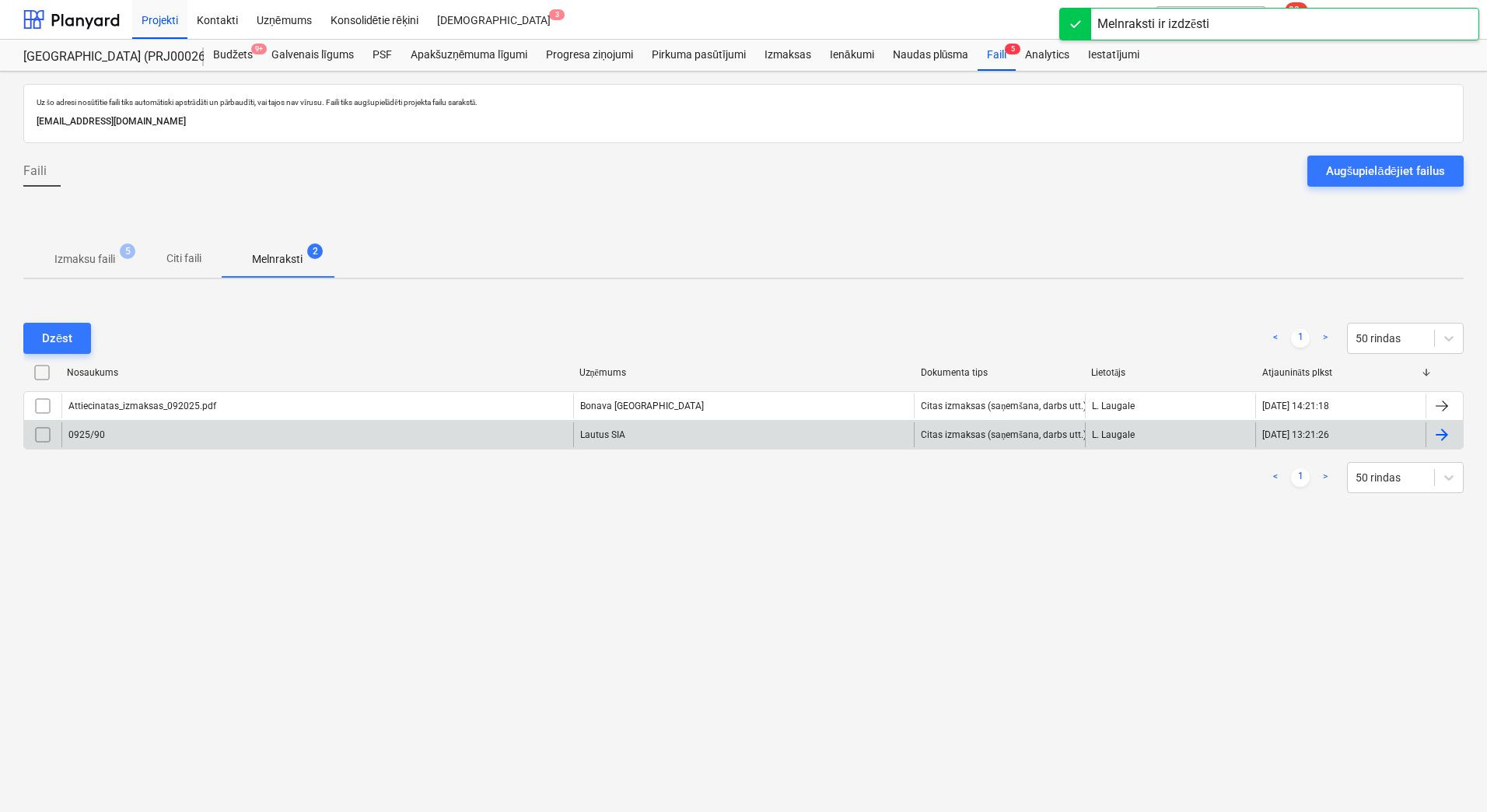
click at [48, 431] on input "checkbox" at bounding box center [42, 434] width 24 height 24
click at [609, 436] on div "Lautus SIA" at bounding box center [744, 434] width 341 height 24
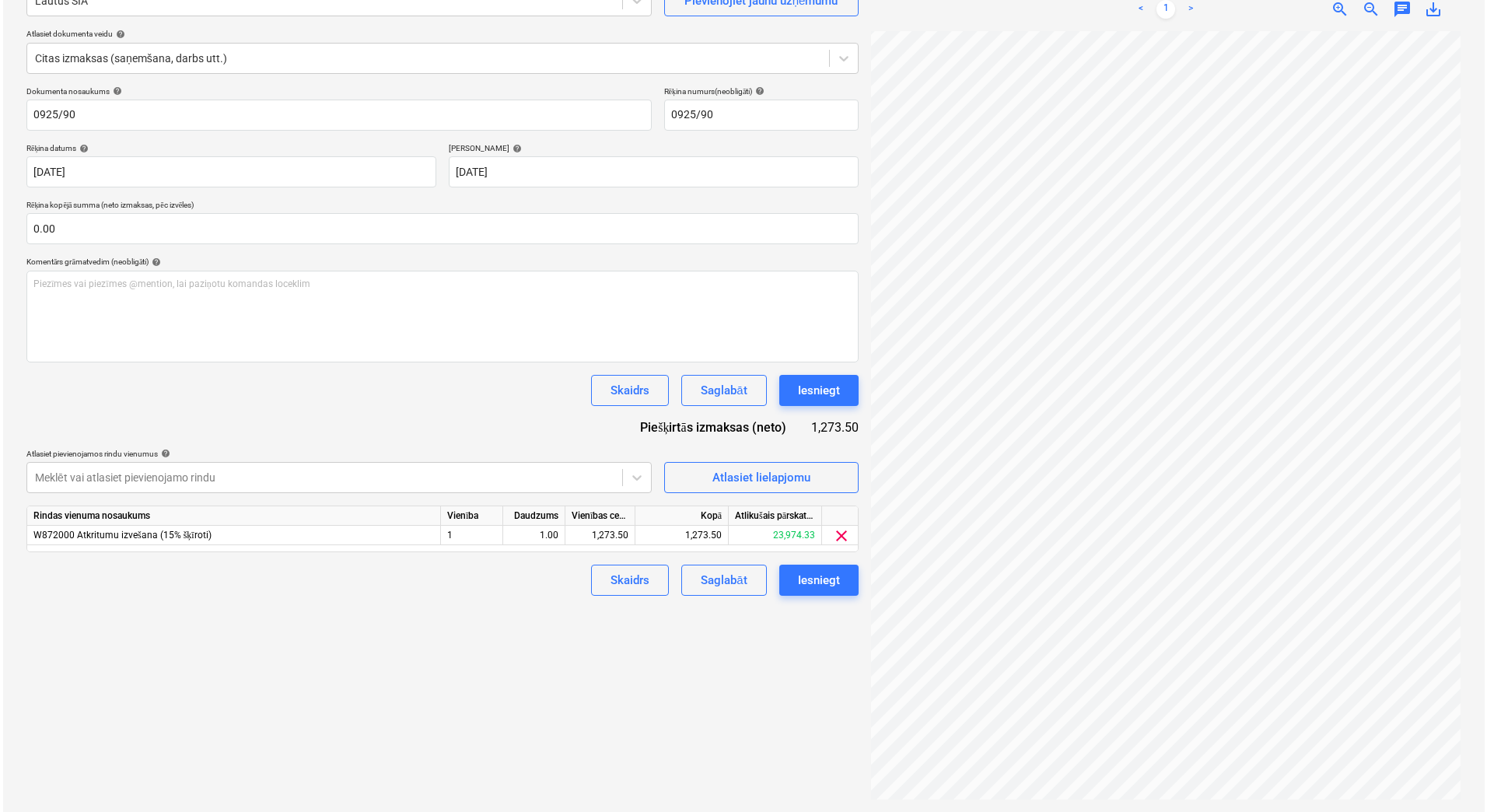
scroll to position [92, 113]
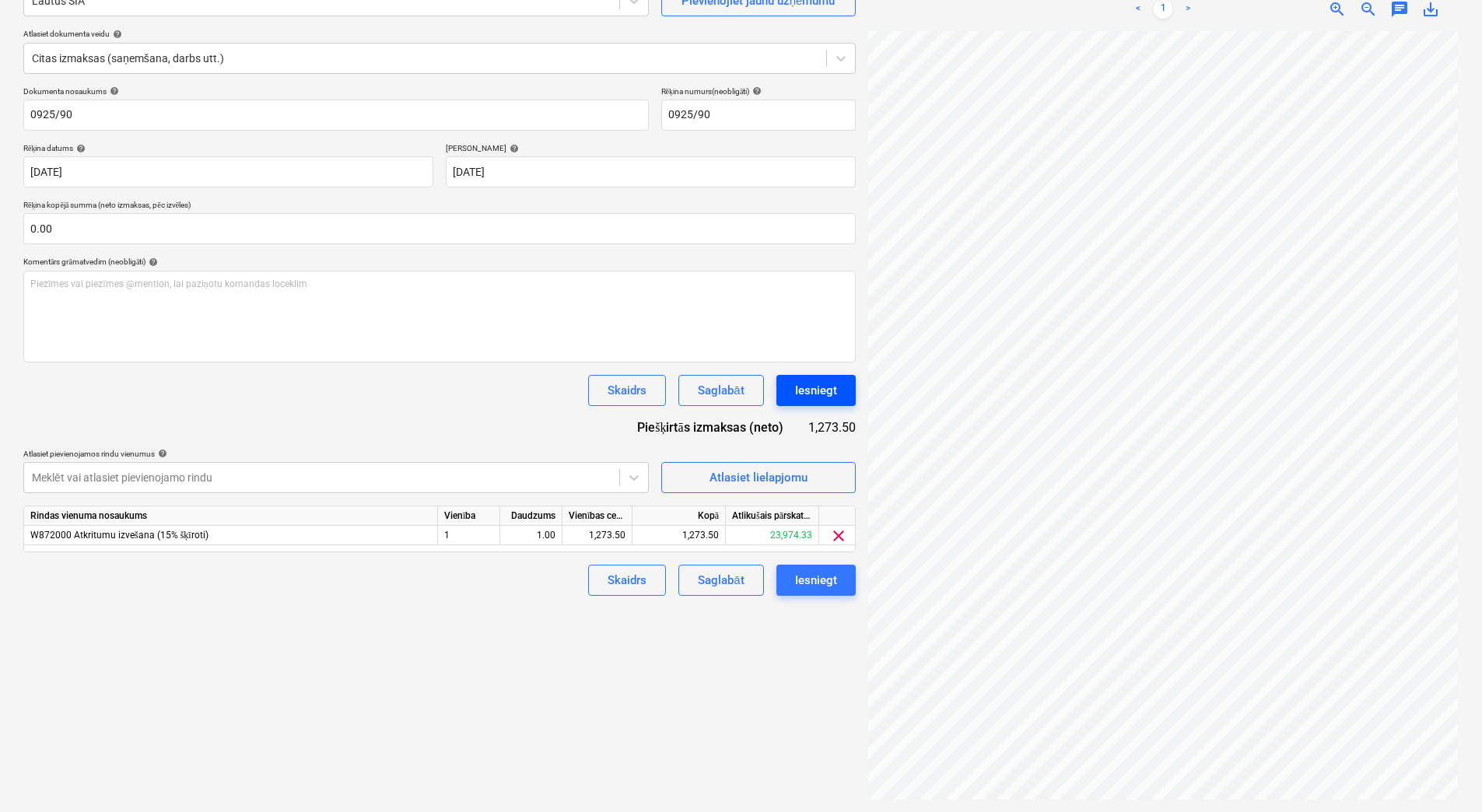
click at [833, 396] on div "Iesniegt" at bounding box center [816, 390] width 42 height 20
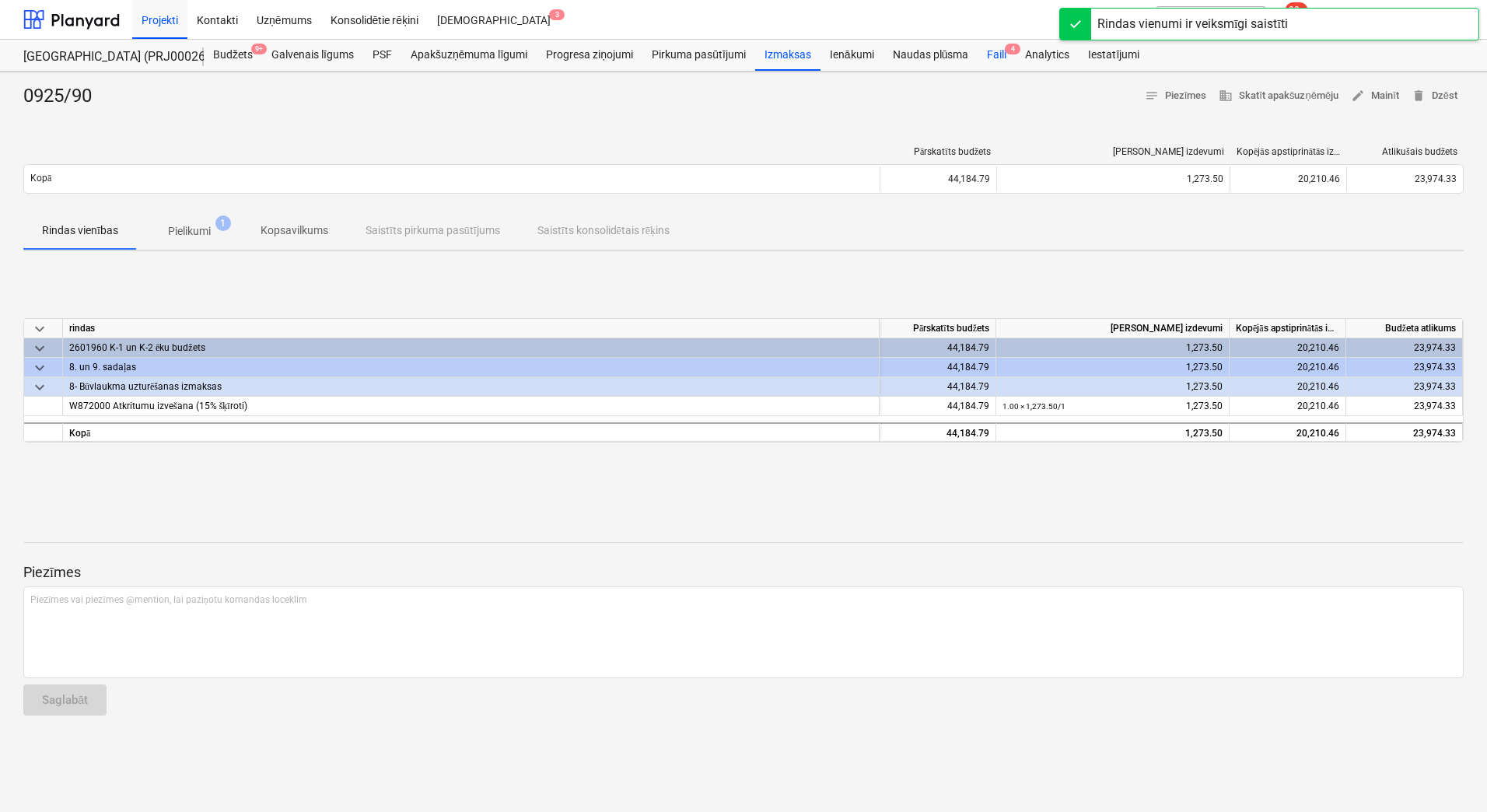
click at [1001, 47] on div "Faili 4" at bounding box center [996, 55] width 38 height 31
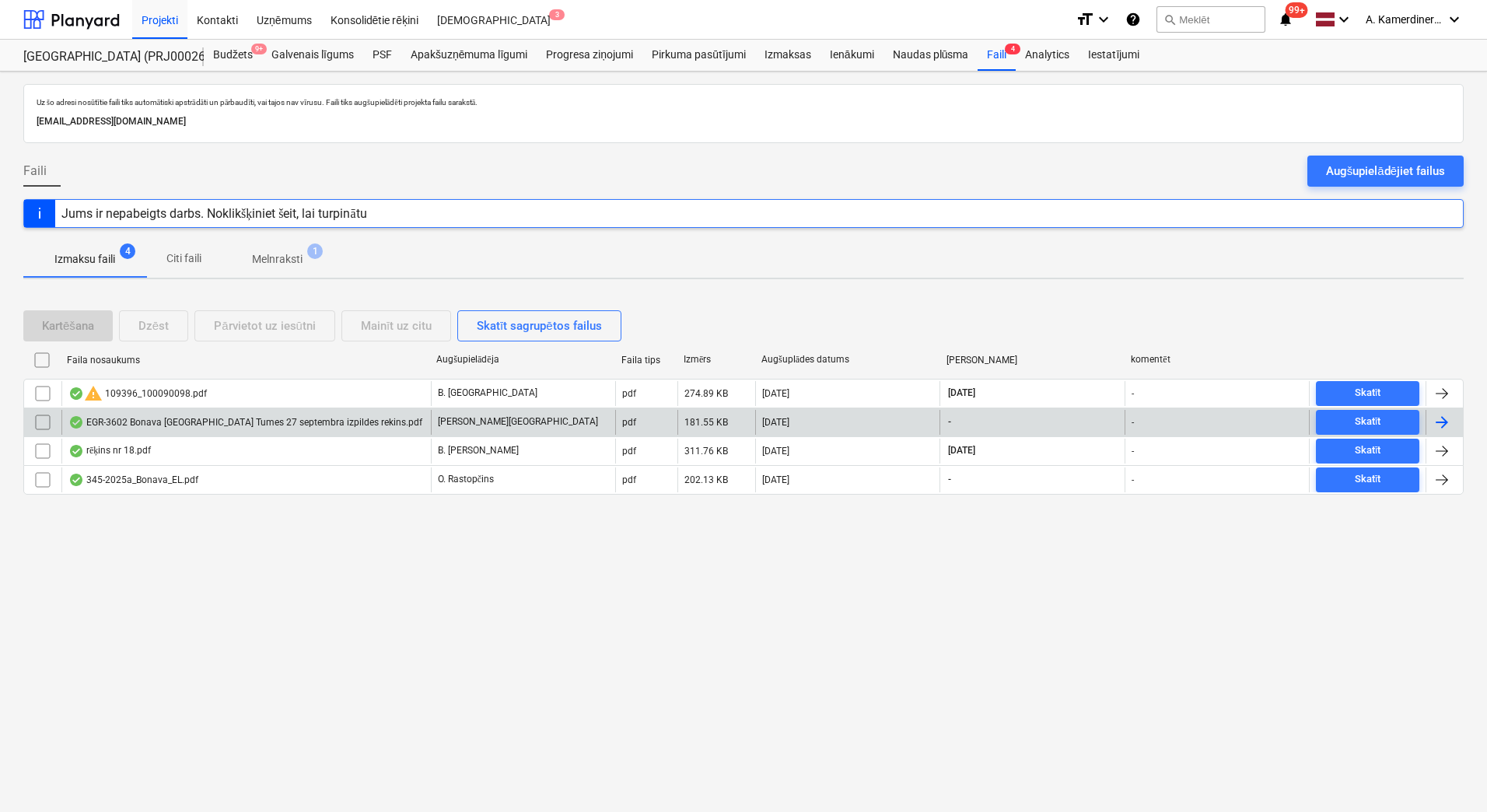
click at [307, 419] on div "EGR-3602 Bonava Latvija Tumes 27 septembra izpildes rekins.pdf" at bounding box center [245, 422] width 354 height 13
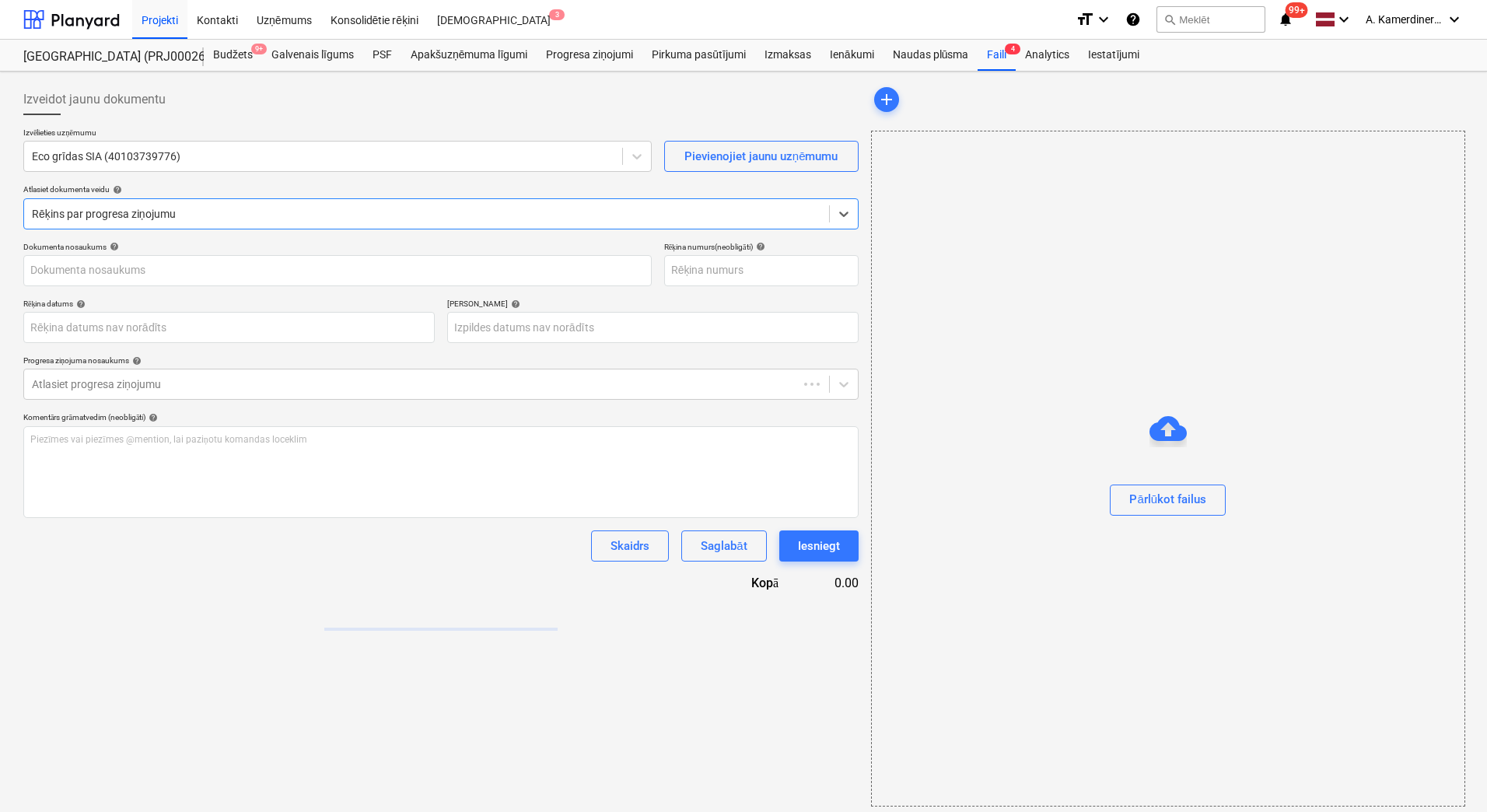
type input "40103739776"
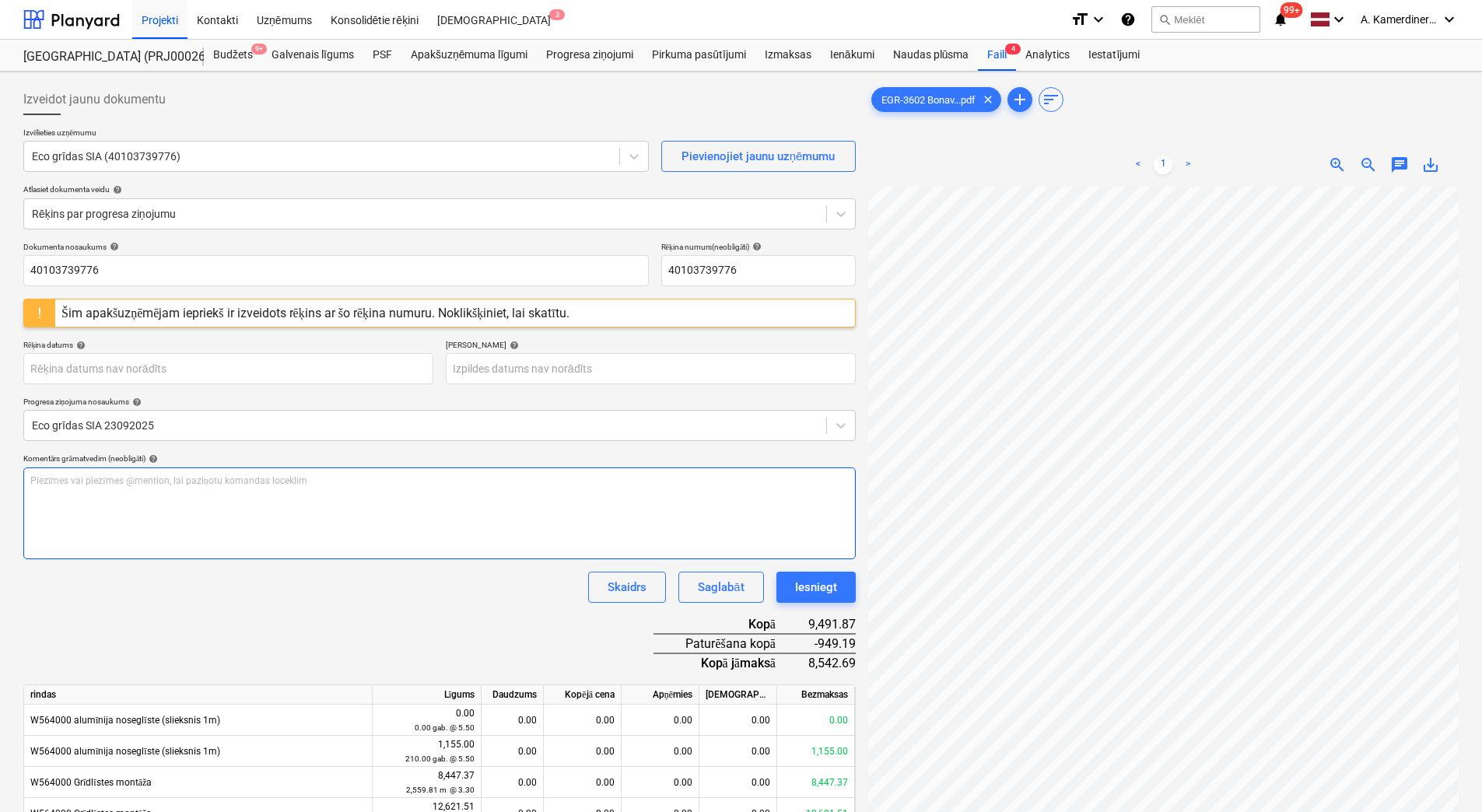
scroll to position [225, 113]
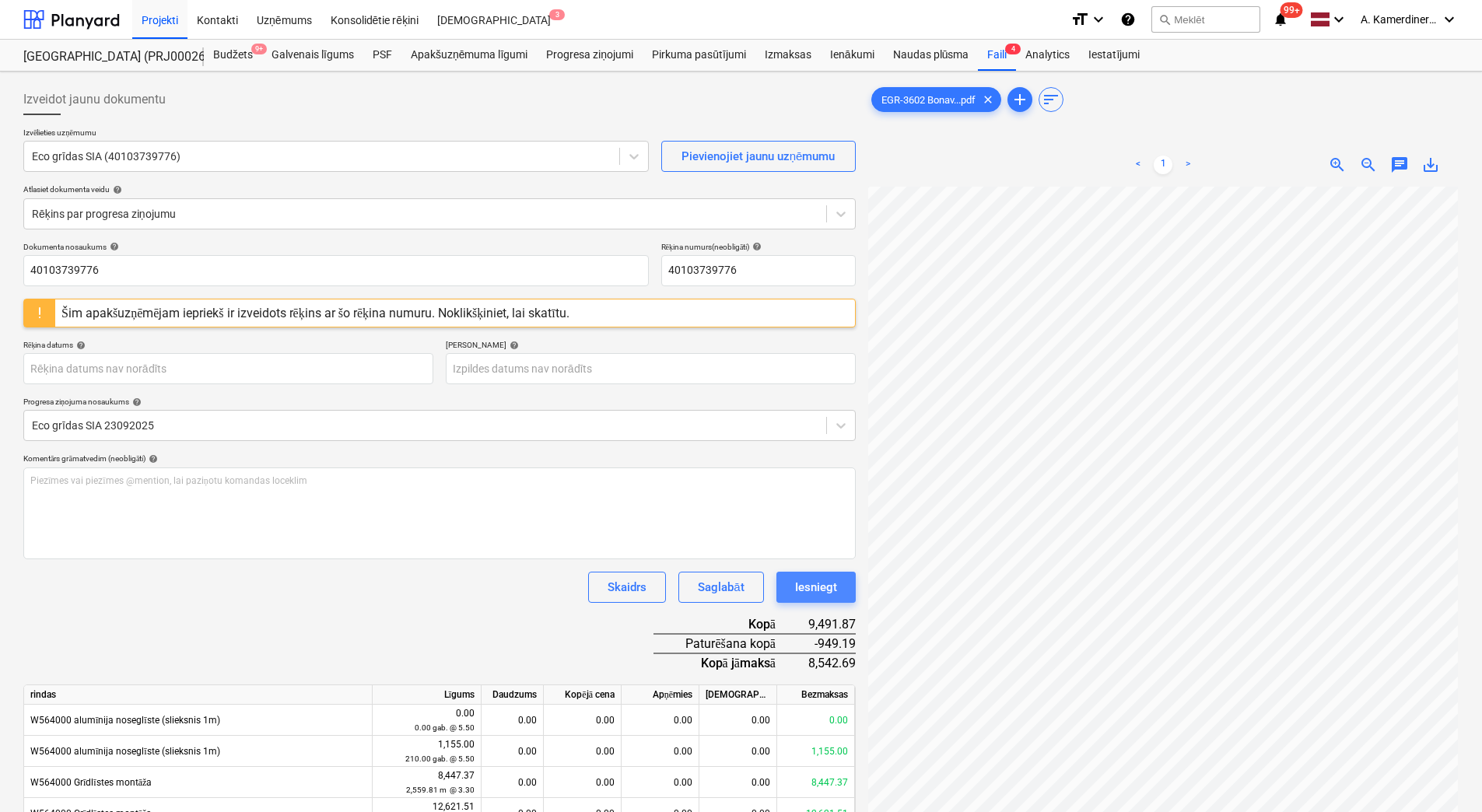
click at [836, 582] on div "Iesniegt" at bounding box center [816, 587] width 42 height 20
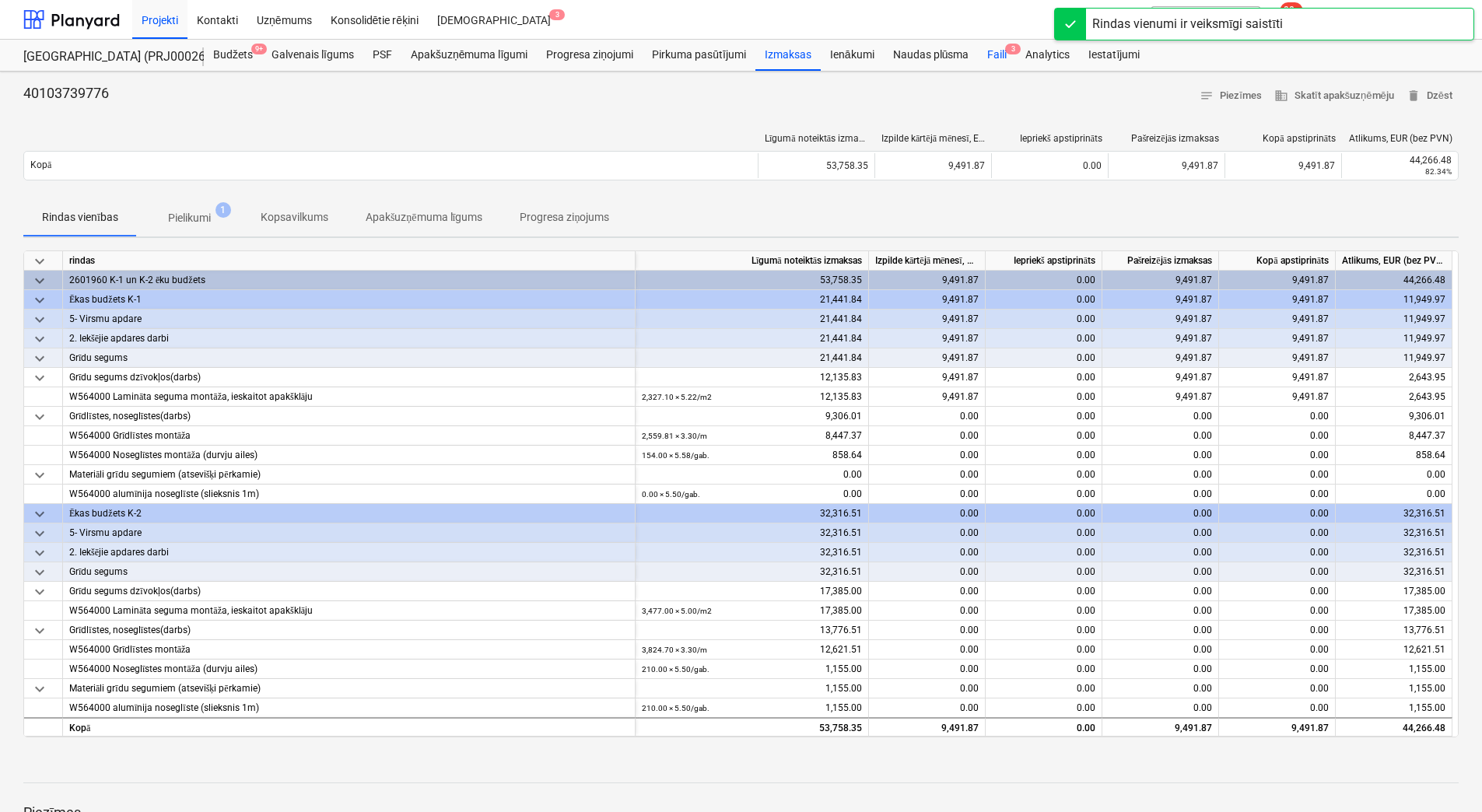
click at [998, 56] on div "Faili 3" at bounding box center [996, 55] width 38 height 31
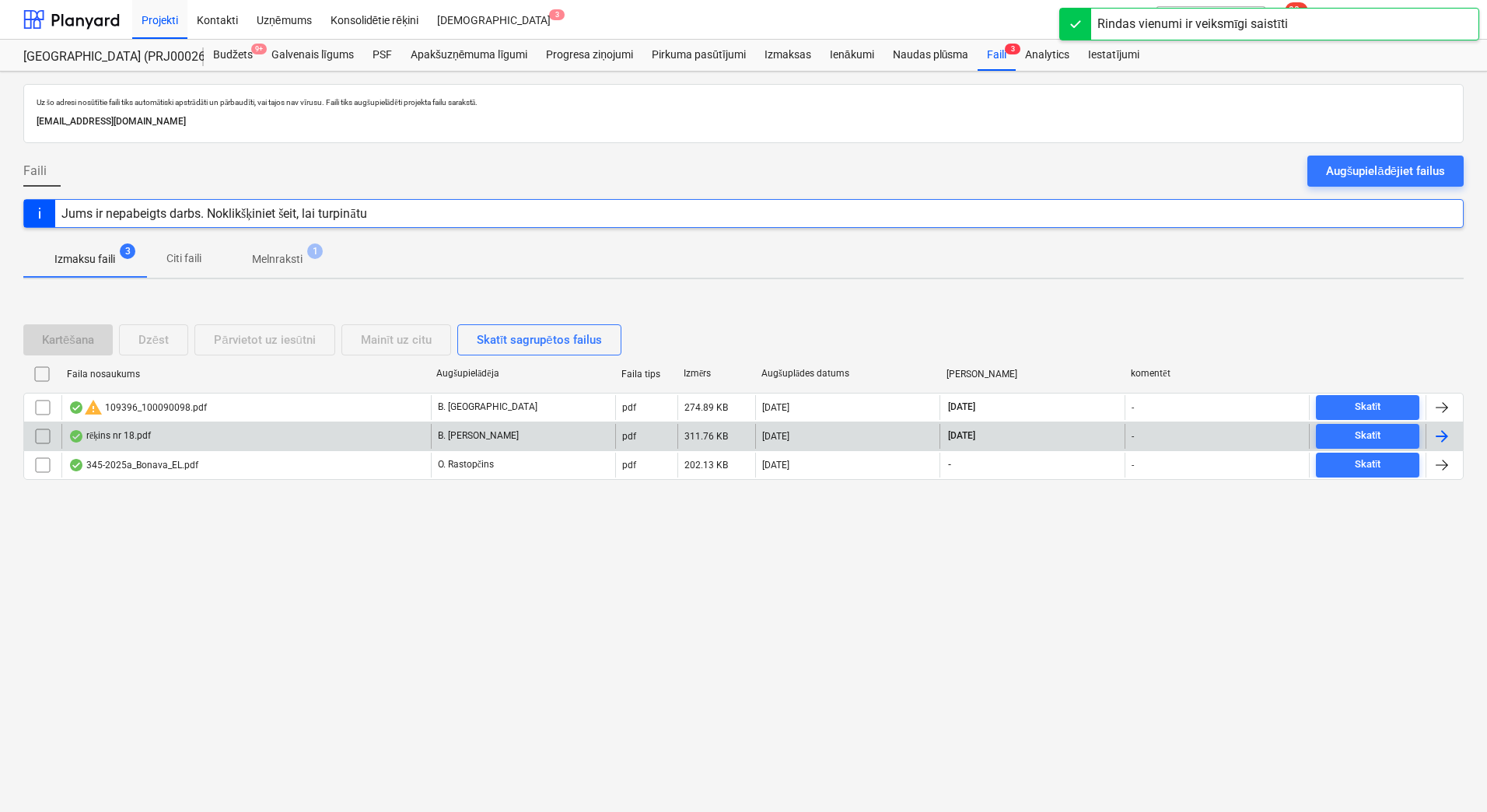
click at [378, 430] on div "rēķins nr 18.pdf" at bounding box center [247, 436] width 370 height 24
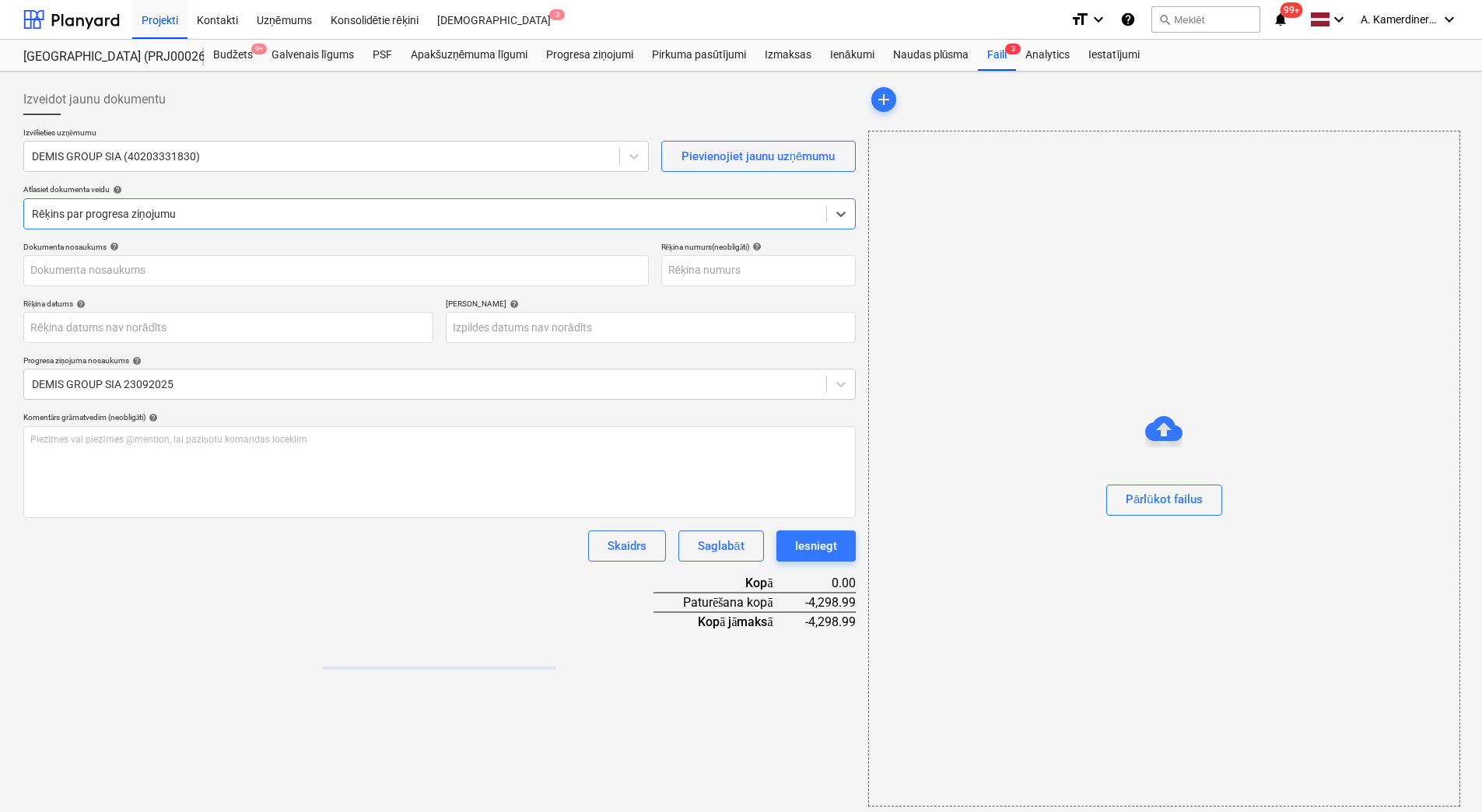
type input "rēķins nr 18.pdf"
type input "26 Sep 2025"
type input "10 Oct 2025"
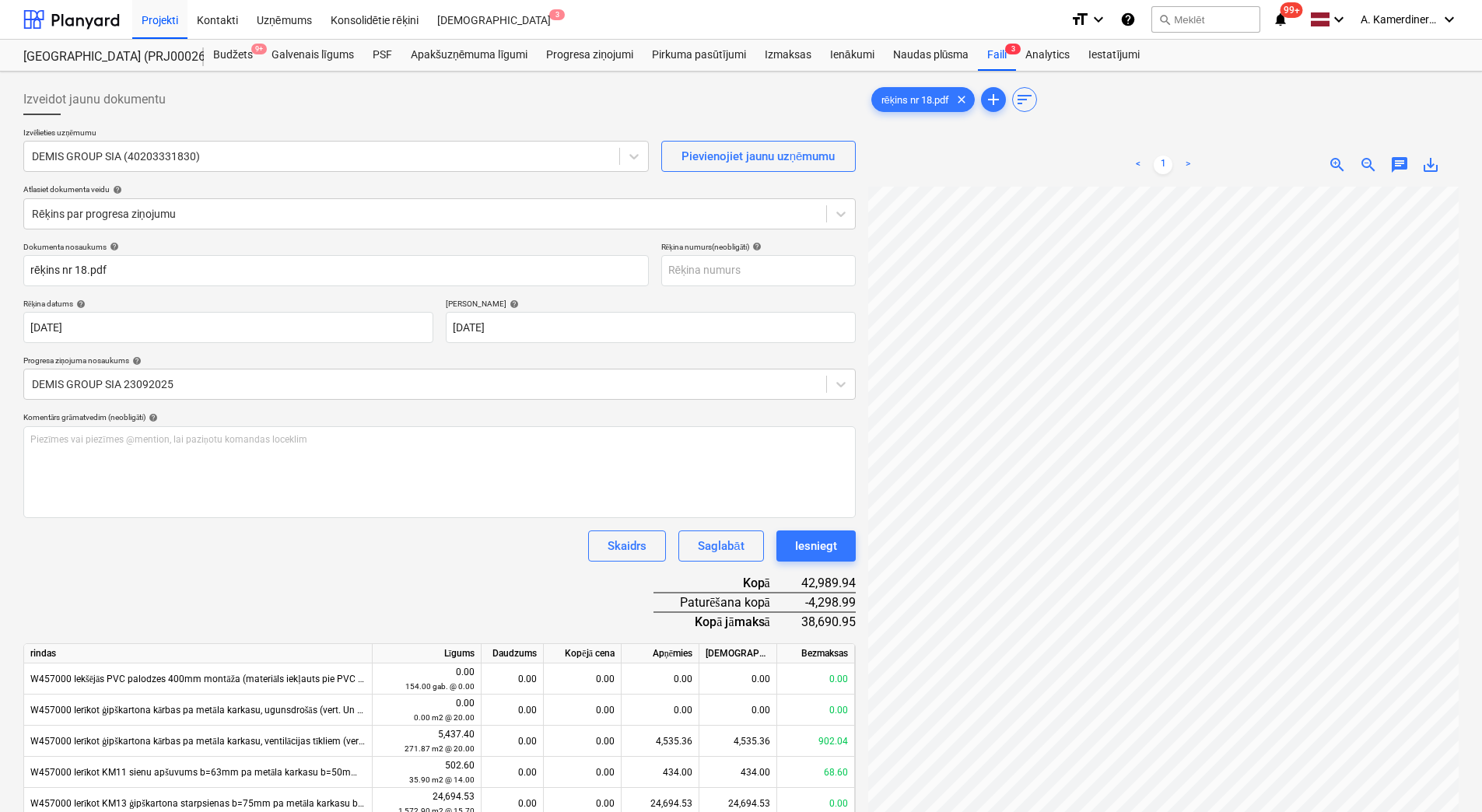
scroll to position [225, 113]
click at [821, 539] on div "Iesniegt" at bounding box center [816, 546] width 42 height 20
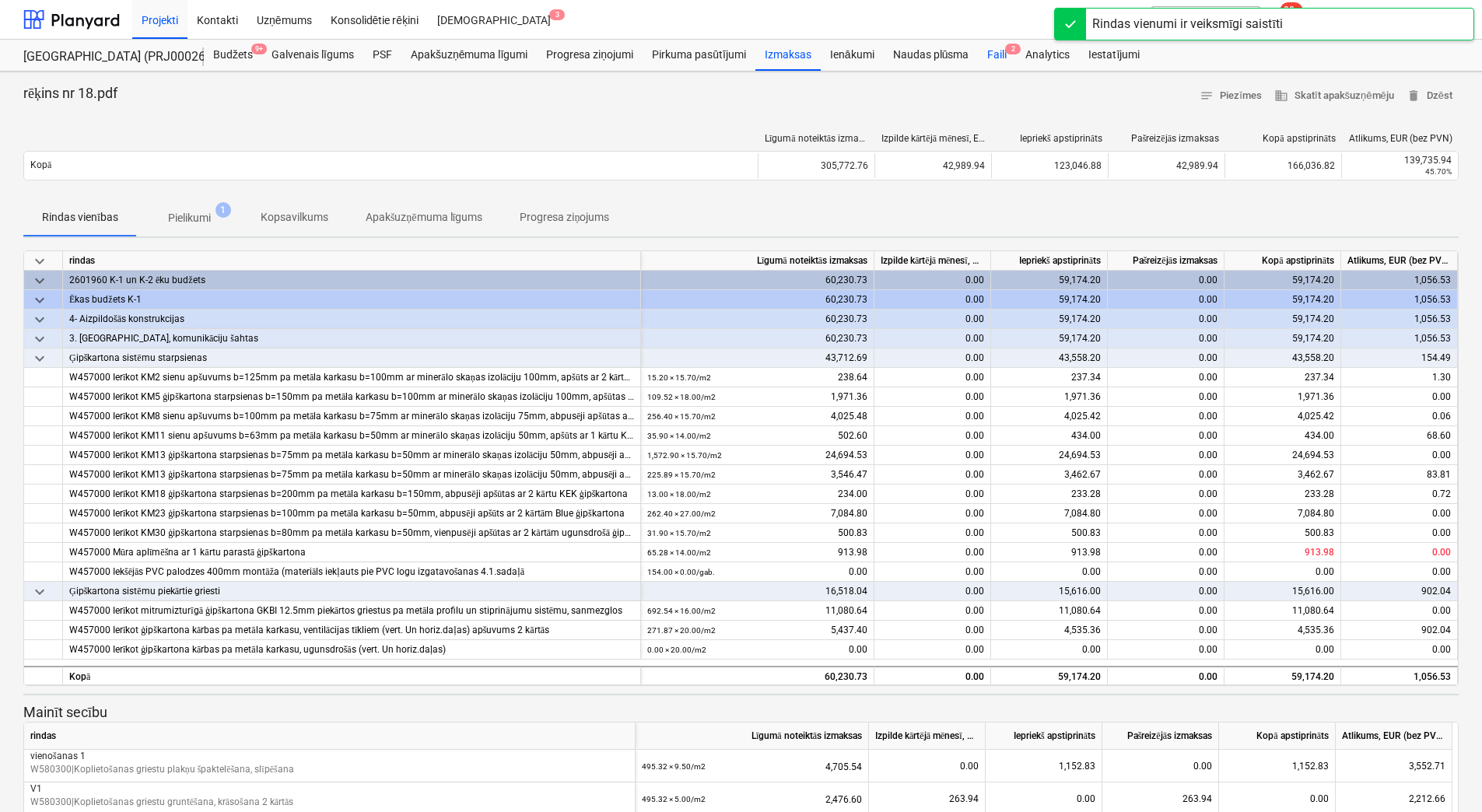
click at [1005, 60] on div "Faili 2" at bounding box center [996, 55] width 38 height 31
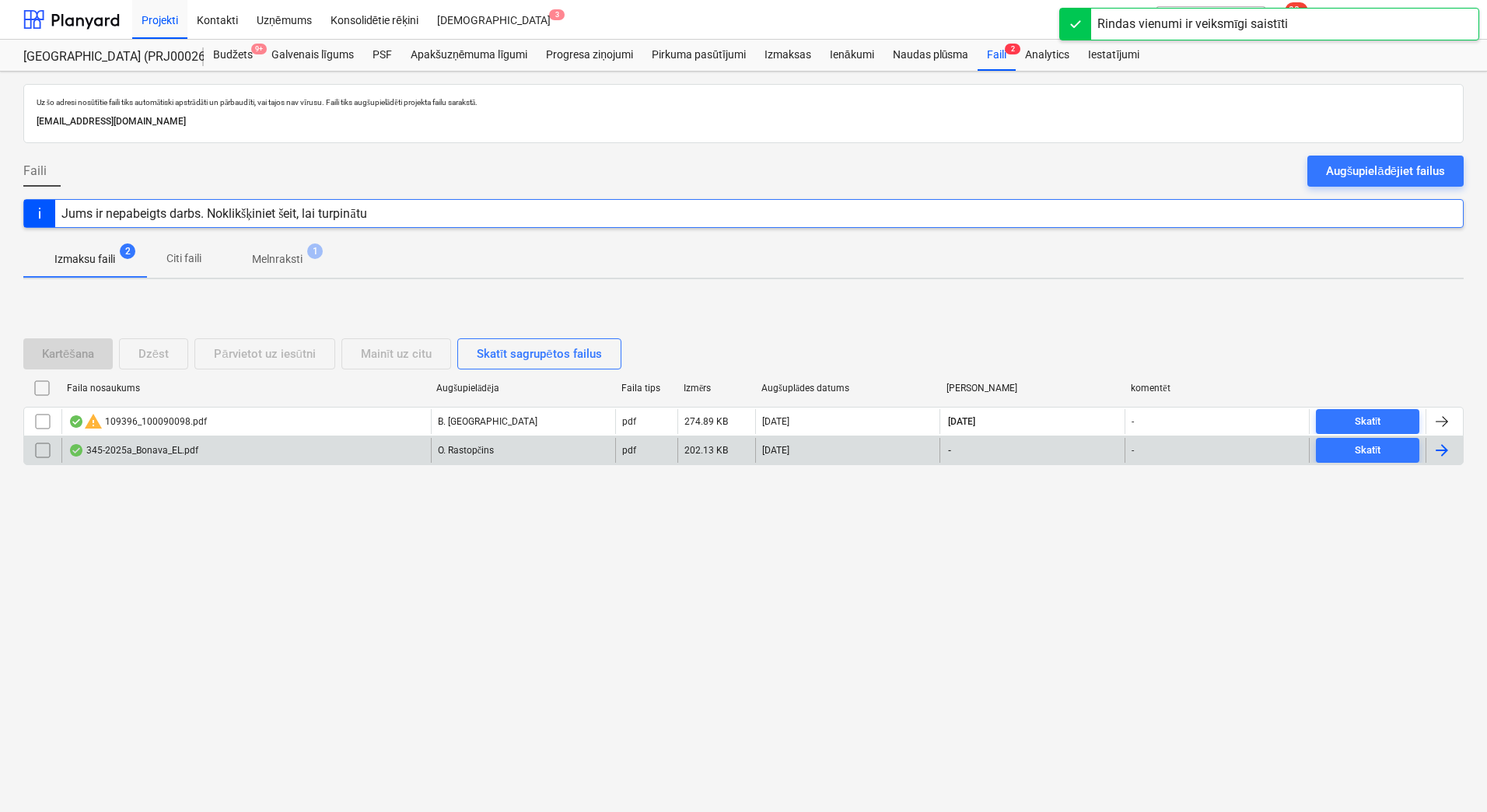
click at [350, 455] on div "345-2025a_Bonava_EL.pdf" at bounding box center [247, 450] width 370 height 24
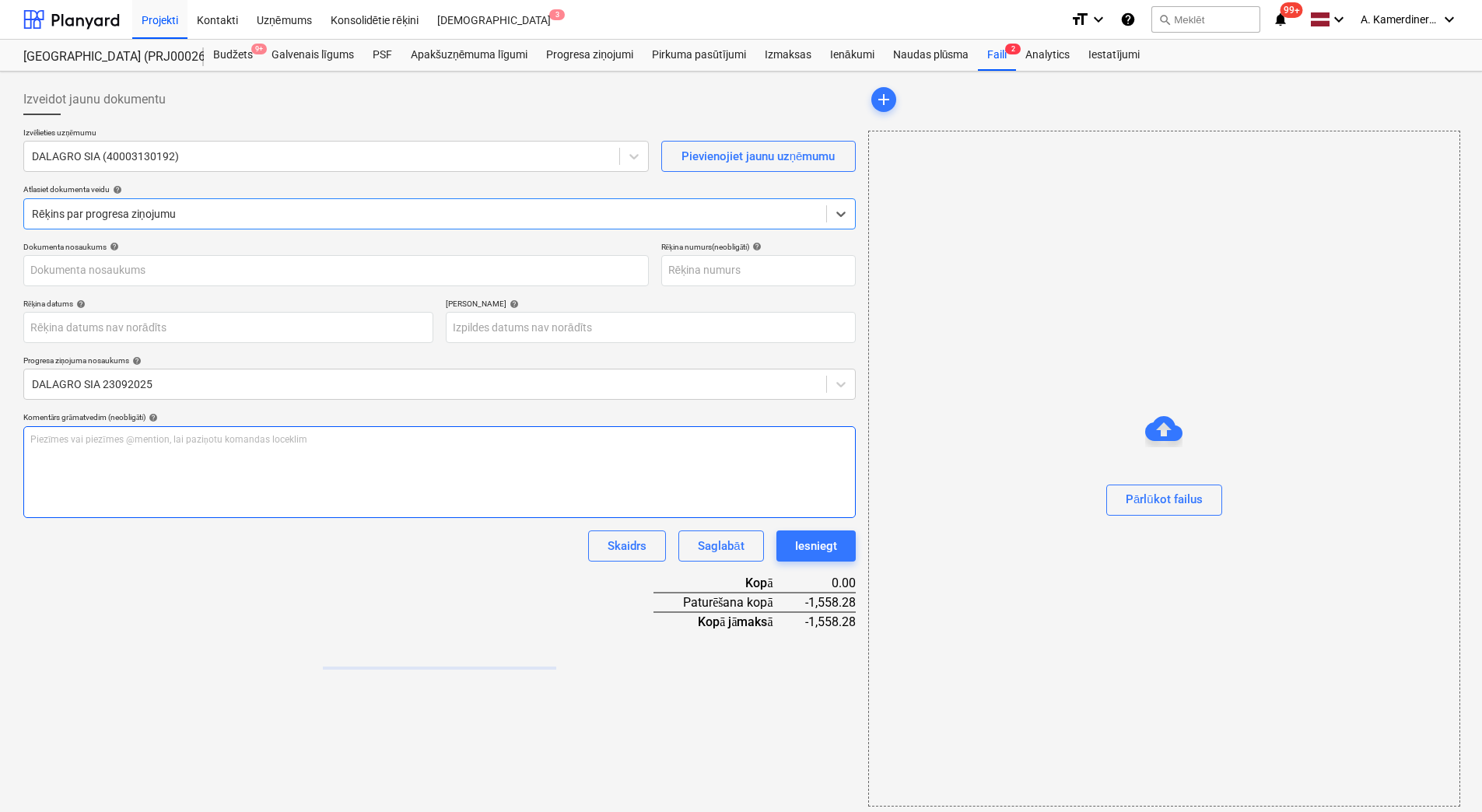
type input "345-2025"
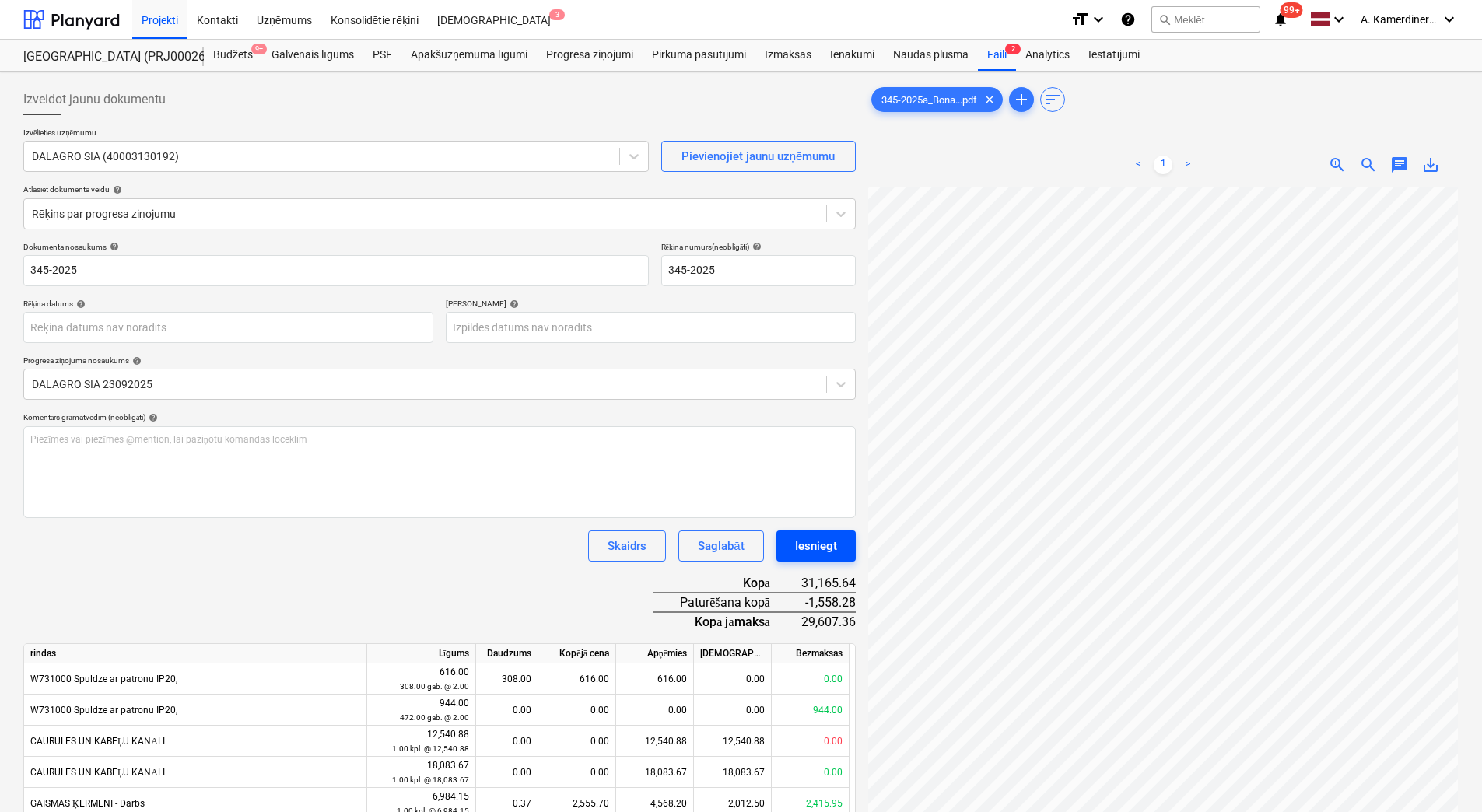
click at [822, 541] on div "Iesniegt" at bounding box center [816, 546] width 42 height 20
